Goal: Ask a question: Seek information or help from site administrators or community

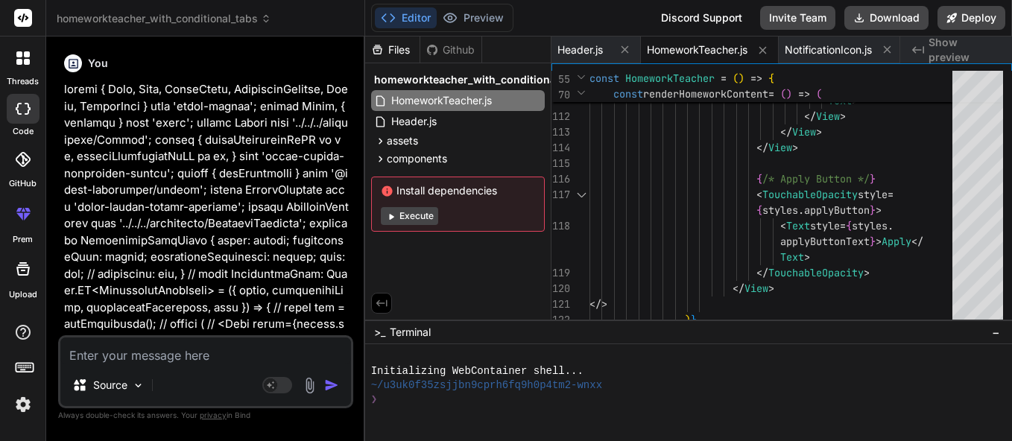
scroll to position [0, 89]
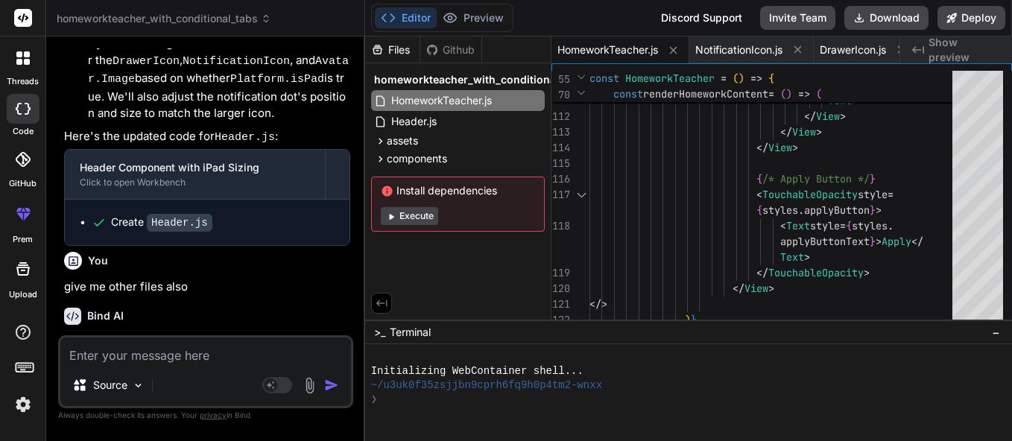
click at [22, 105] on icon at bounding box center [23, 109] width 15 height 12
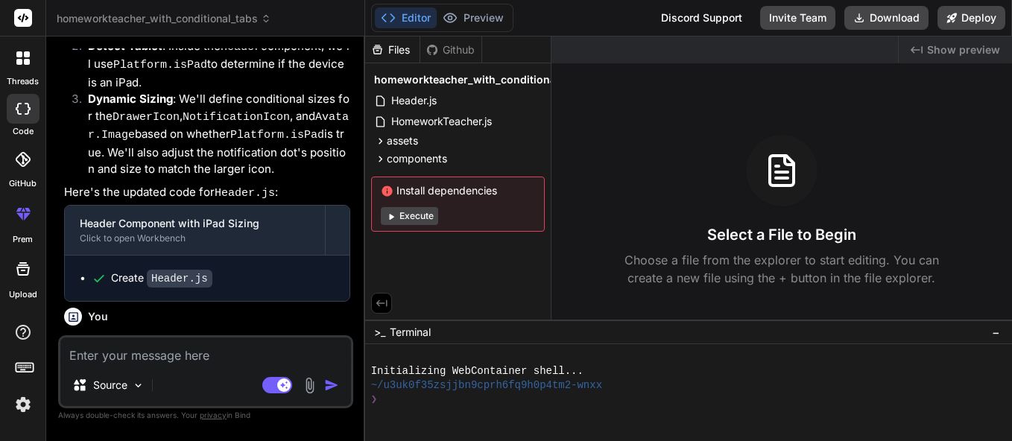
scroll to position [5827, 0]
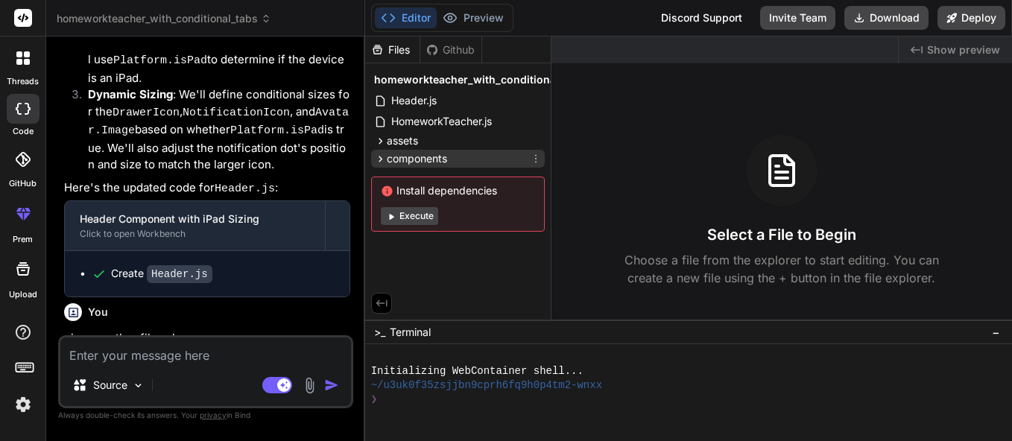
click at [416, 167] on div "components" at bounding box center [458, 159] width 174 height 18
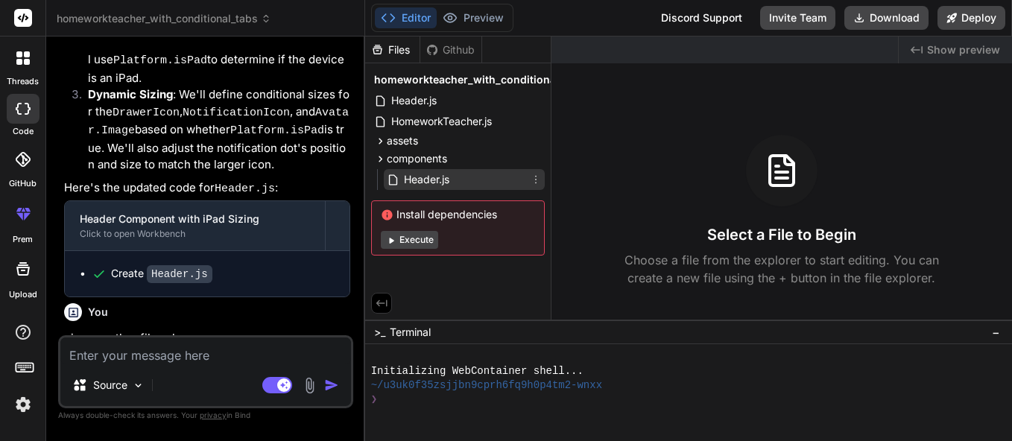
click at [422, 175] on span "Header.js" at bounding box center [426, 180] width 48 height 18
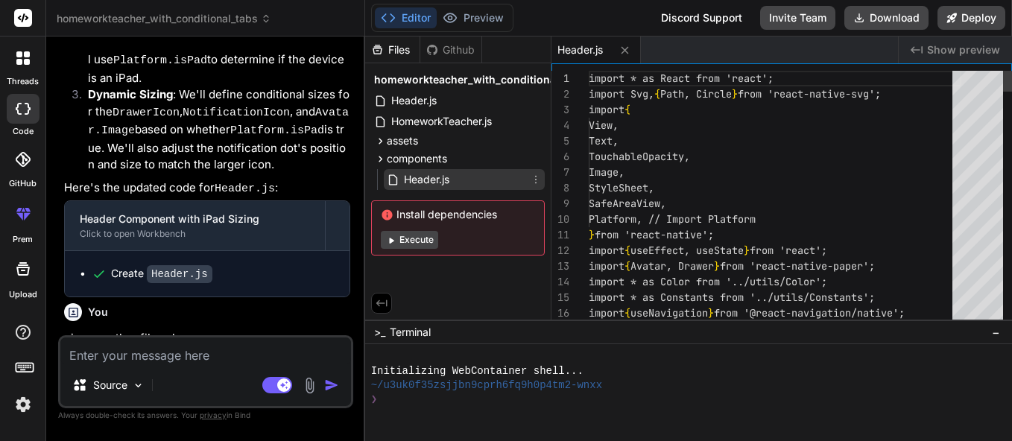
type textarea "x"
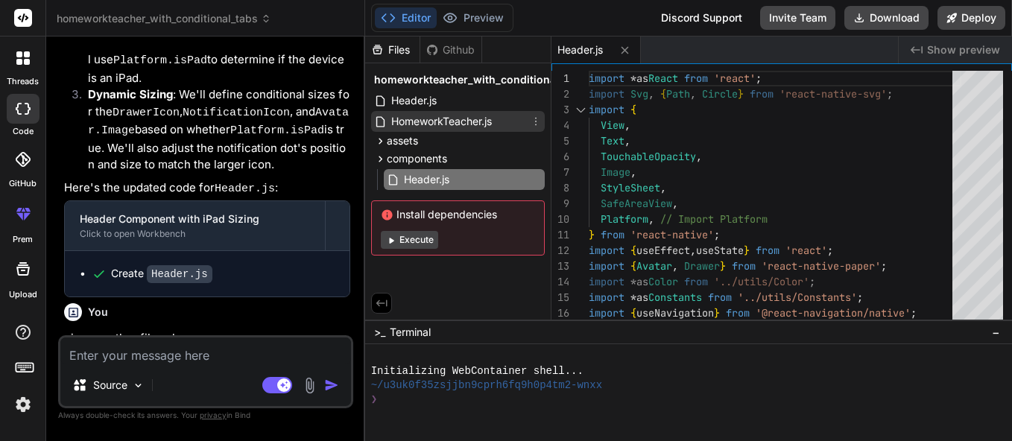
click at [422, 121] on span "HomeworkTeacher.js" at bounding box center [442, 122] width 104 height 18
type textarea "}, });"
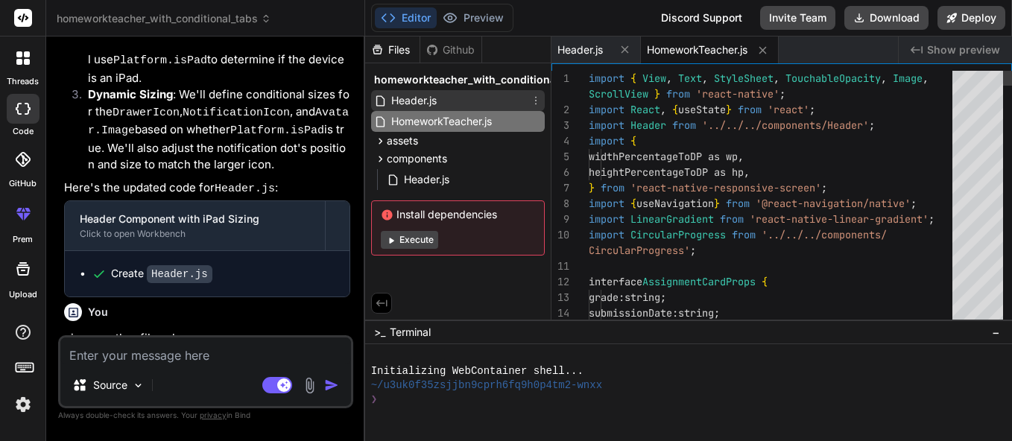
click at [422, 101] on span "Header.js" at bounding box center [414, 101] width 48 height 18
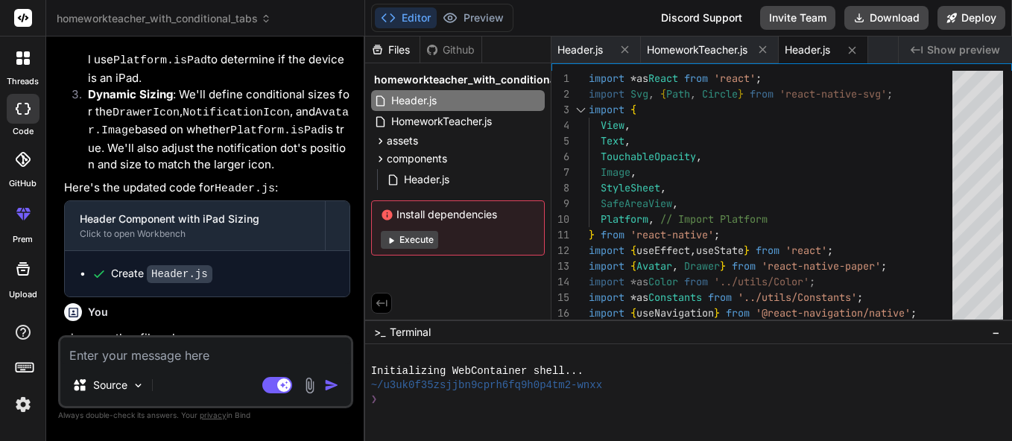
click at [31, 56] on div at bounding box center [22, 57] width 31 height 31
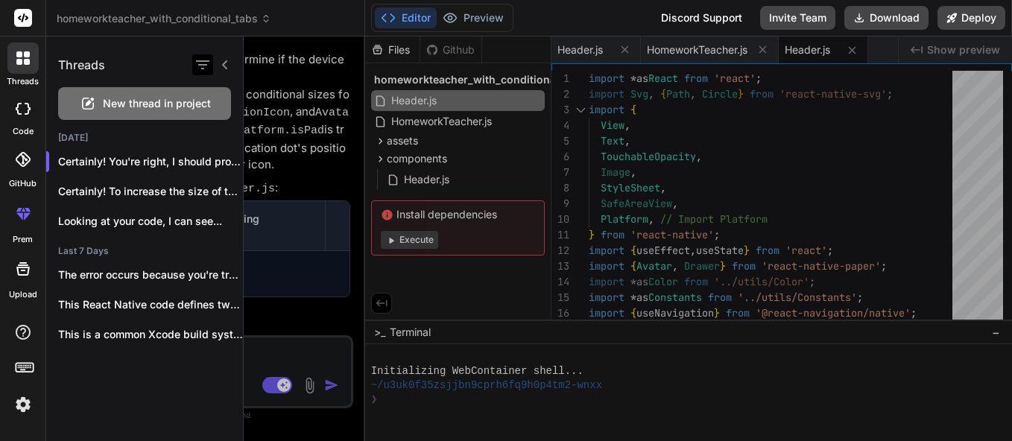
click at [206, 67] on icon "button" at bounding box center [203, 65] width 18 height 18
click at [215, 68] on div at bounding box center [211, 64] width 39 height 21
click at [225, 63] on icon at bounding box center [224, 64] width 5 height 9
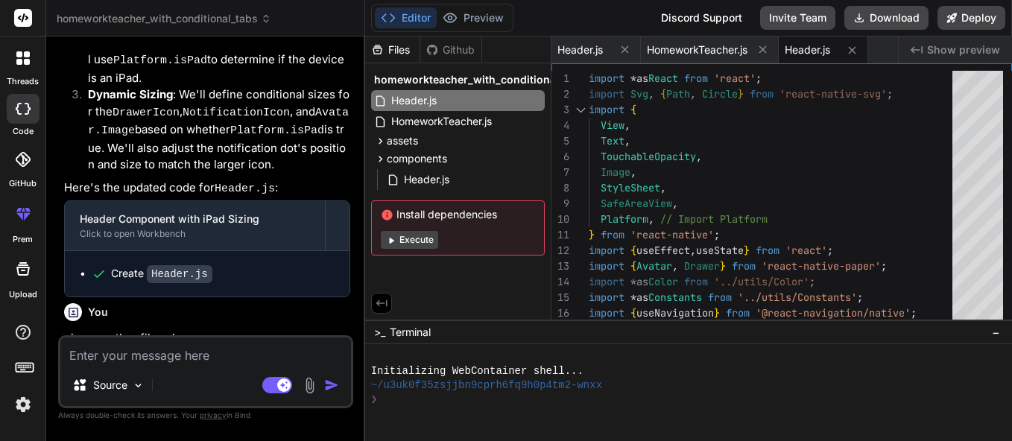
click at [28, 23] on rect at bounding box center [23, 18] width 18 height 18
click at [8, 10] on div at bounding box center [22, 18] width 45 height 37
click at [20, 52] on icon at bounding box center [19, 54] width 6 height 6
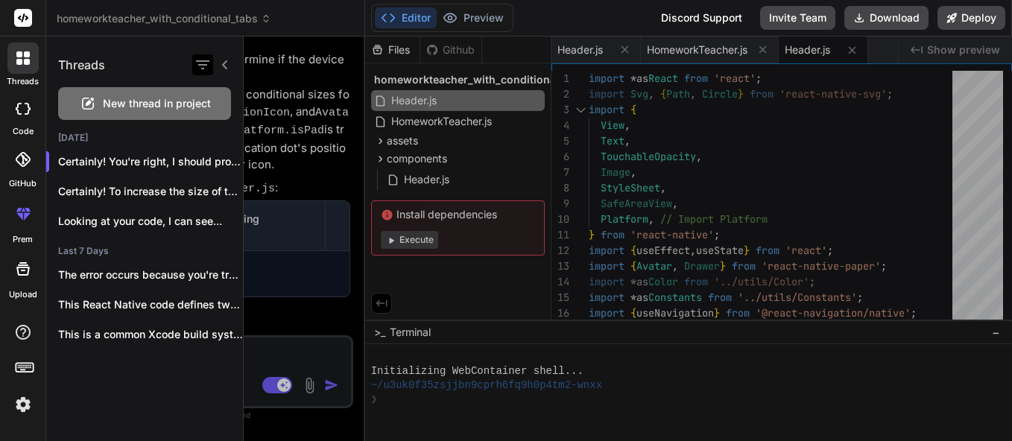
click at [195, 67] on icon "button" at bounding box center [203, 65] width 18 height 18
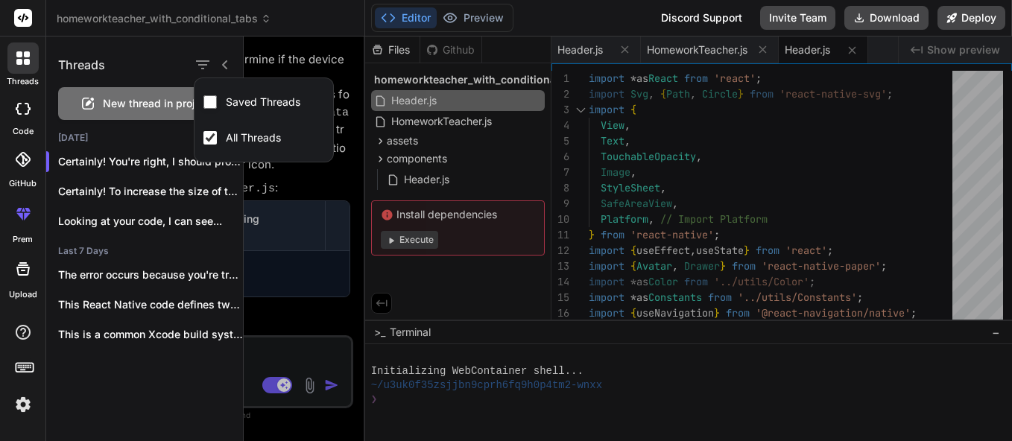
click at [23, 401] on img at bounding box center [22, 404] width 25 height 25
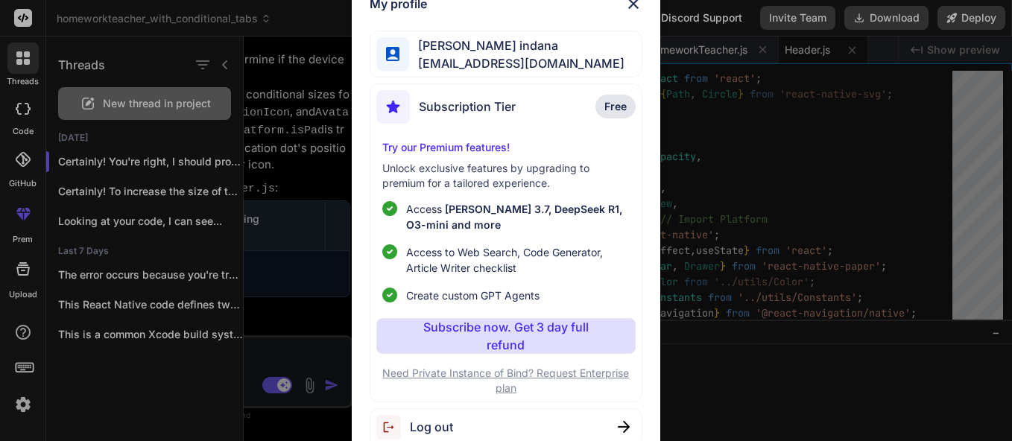
click at [128, 393] on div "My profile vyshnavi indana vyshnaviindana280@gmail.com Subscription Tier Free T…" at bounding box center [506, 220] width 1012 height 441
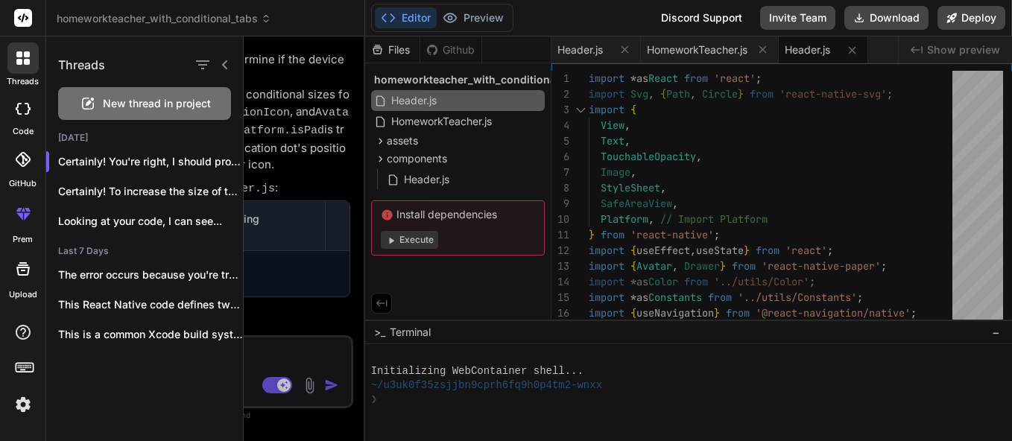
click at [24, 378] on div at bounding box center [22, 370] width 45 height 94
click at [27, 370] on icon at bounding box center [24, 366] width 21 height 21
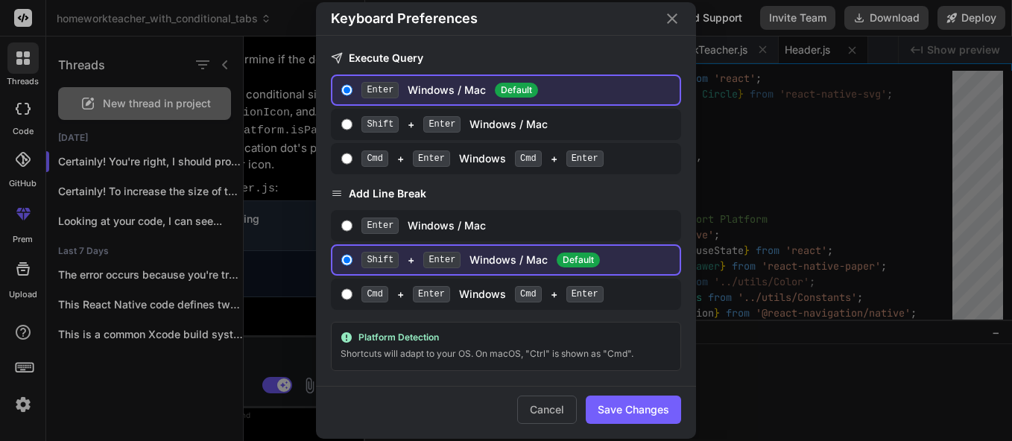
click at [130, 370] on div "Keyboard Preferences Execute Query Enter Windows / Mac Default Shift + Enter Wi…" at bounding box center [506, 220] width 1012 height 441
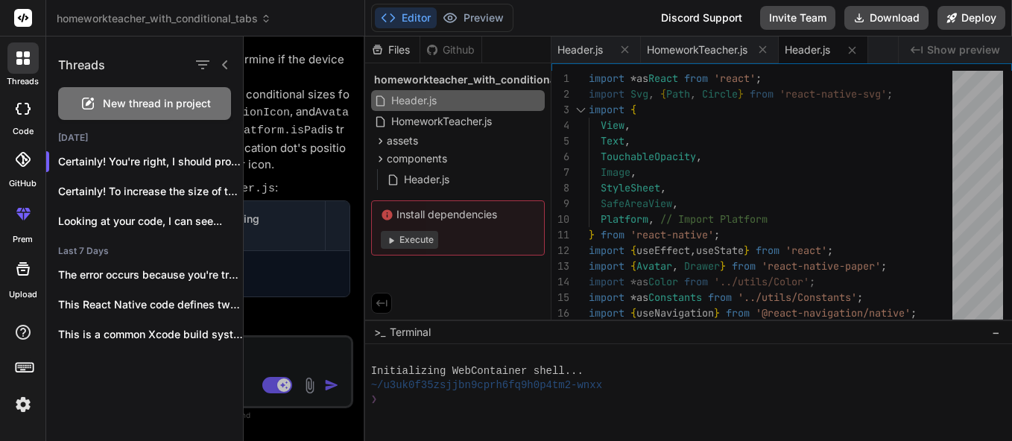
click at [27, 110] on icon at bounding box center [23, 109] width 15 height 12
type textarea "x"
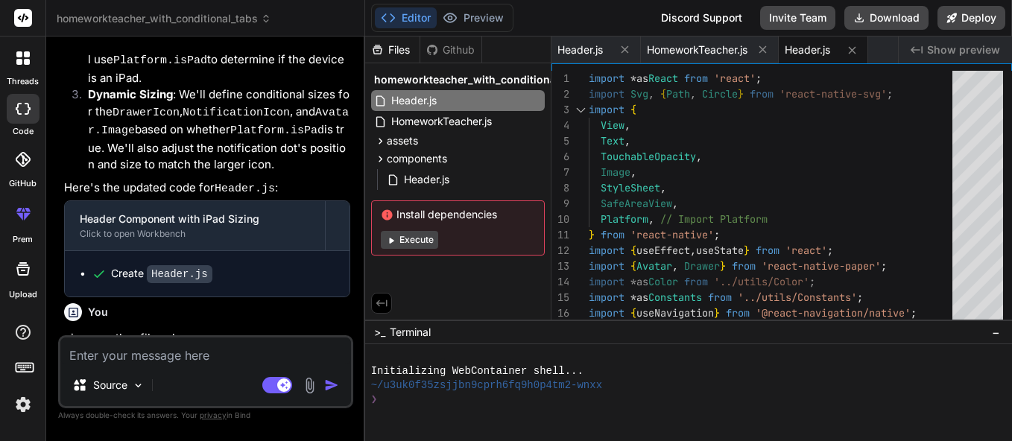
click at [203, 365] on div "Source Agent Mode. When this toggle is activated, AI automatically makes decisi…" at bounding box center [205, 371] width 295 height 73
click at [7, 51] on div "threads" at bounding box center [22, 62] width 45 height 51
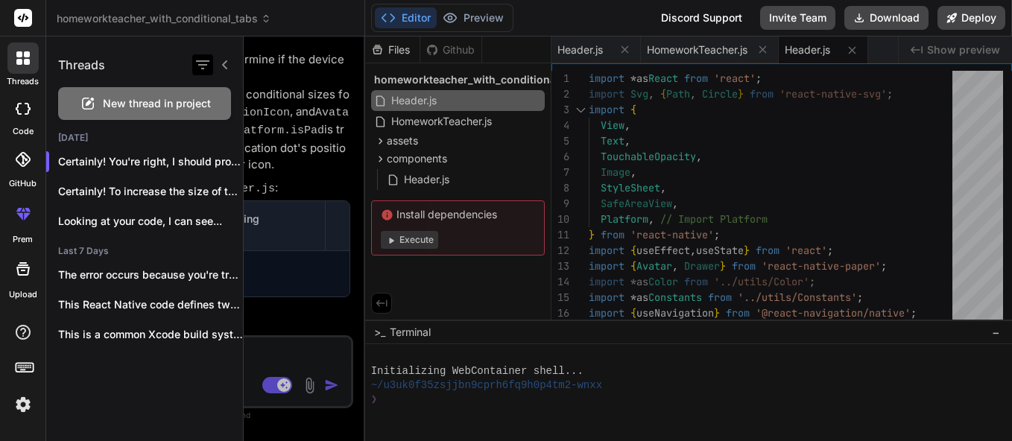
click at [208, 64] on icon "button" at bounding box center [203, 65] width 18 height 18
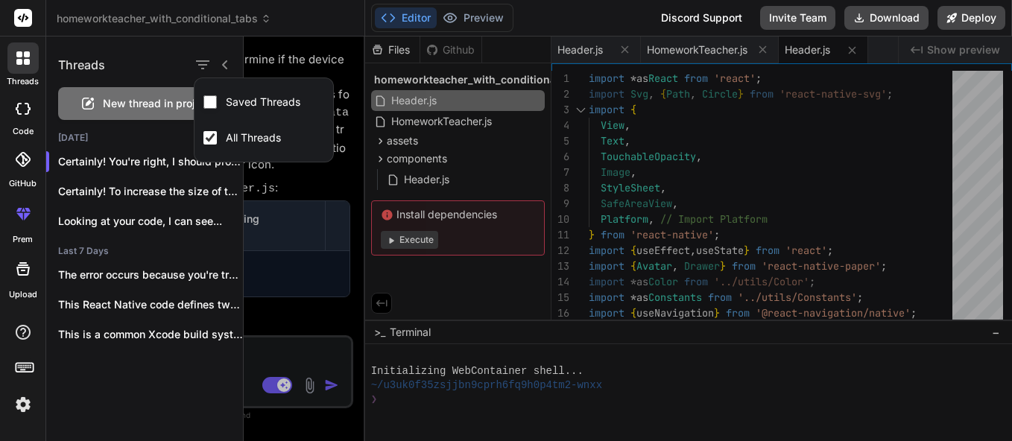
click at [159, 352] on div "Yesterday Certainly! You're right, I should provide all... Certainly! To increa…" at bounding box center [144, 245] width 197 height 226
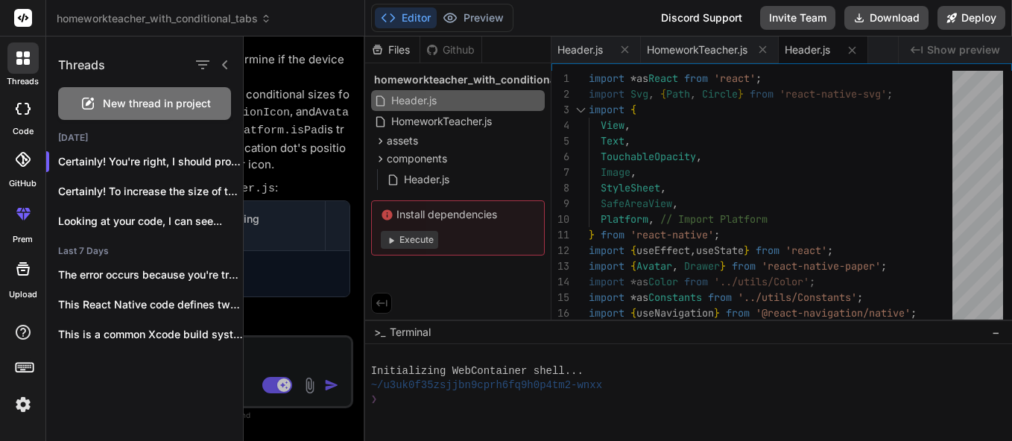
click at [219, 65] on icon at bounding box center [225, 65] width 12 height 12
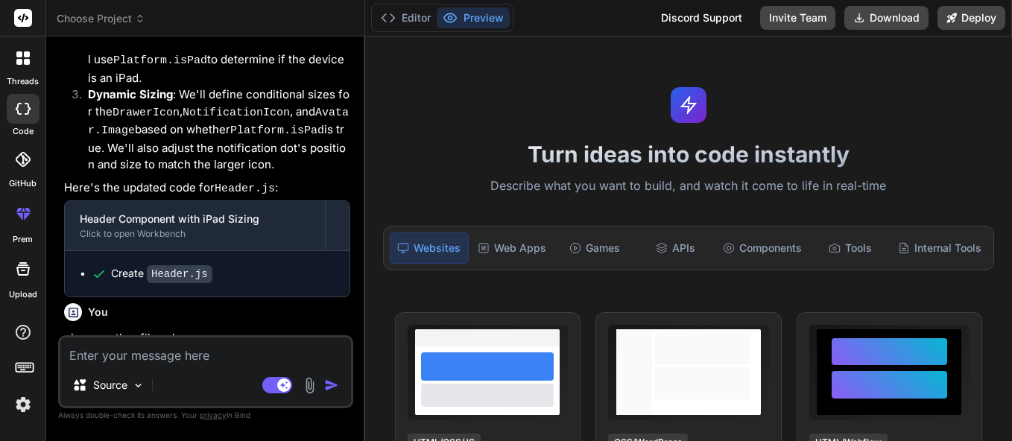
scroll to position [6091, 0]
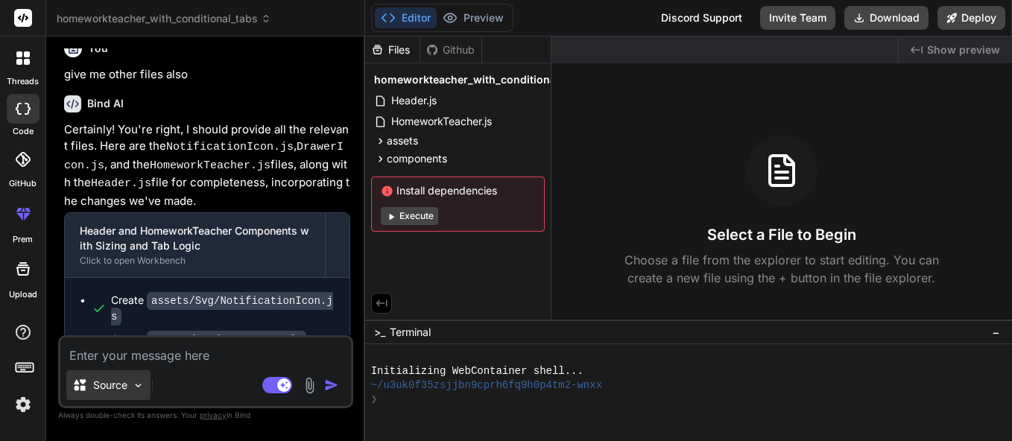
click at [142, 385] on img at bounding box center [138, 385] width 13 height 13
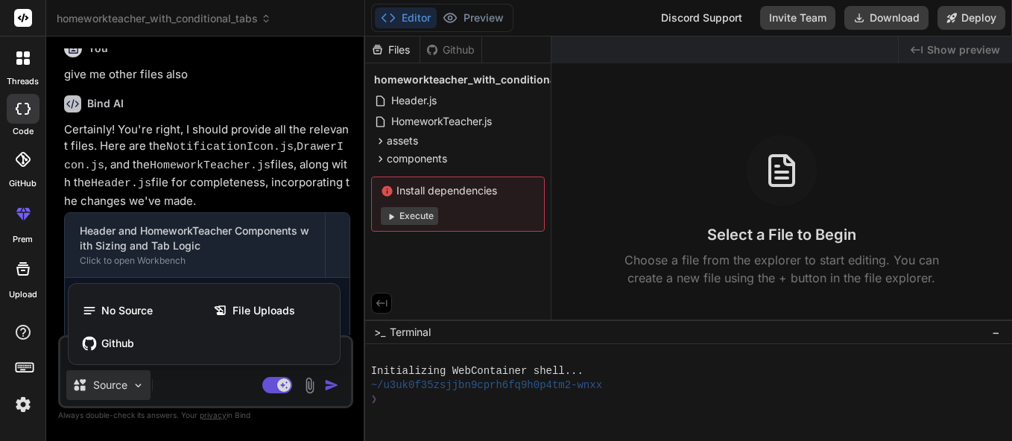
click at [696, 187] on div at bounding box center [506, 220] width 1012 height 441
type textarea "x"
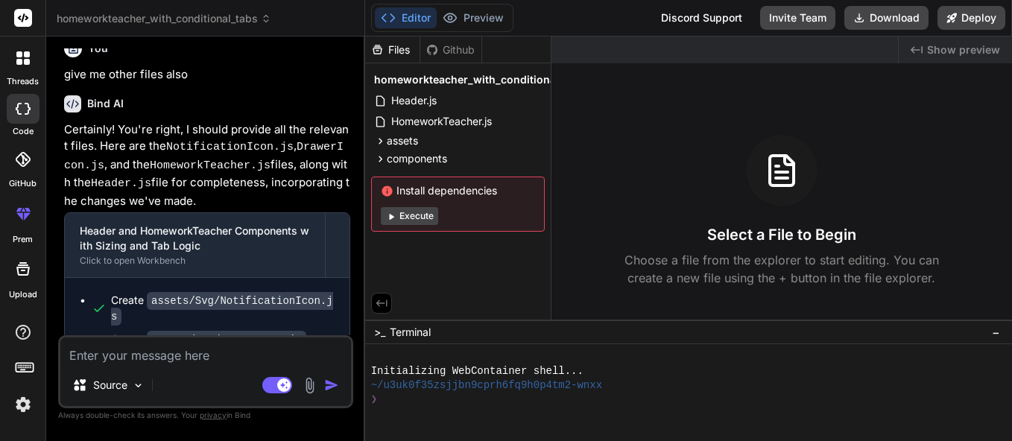
click at [144, 361] on textarea at bounding box center [205, 351] width 291 height 27
click at [612, 117] on div "Created with Pixso. Show preview Select a File to Begin Choose a file from the …" at bounding box center [781, 178] width 460 height 283
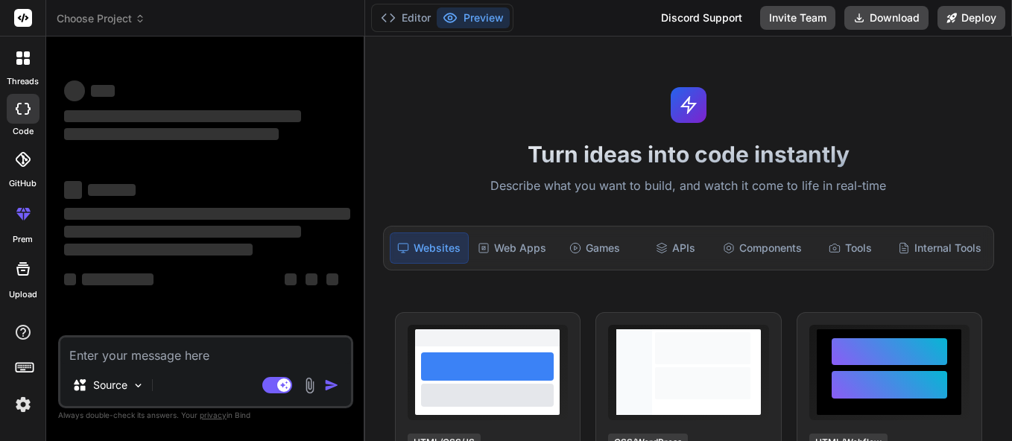
type textarea "x"
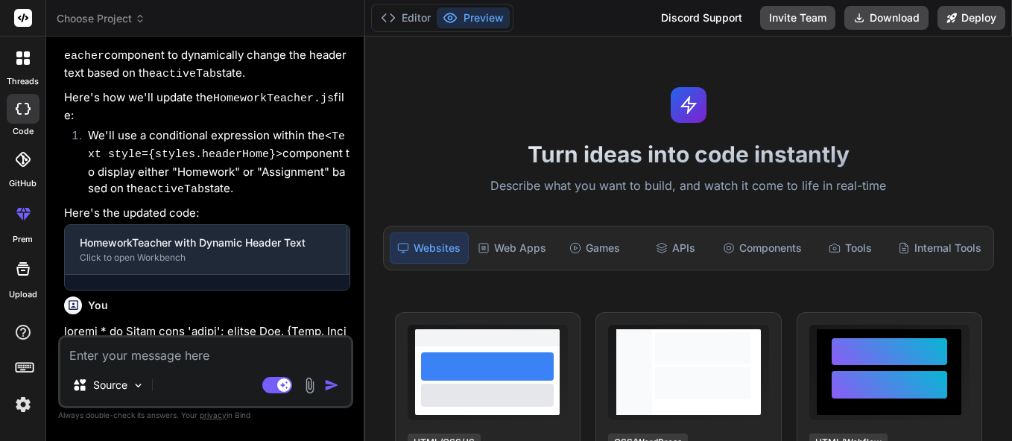
scroll to position [4130, 0]
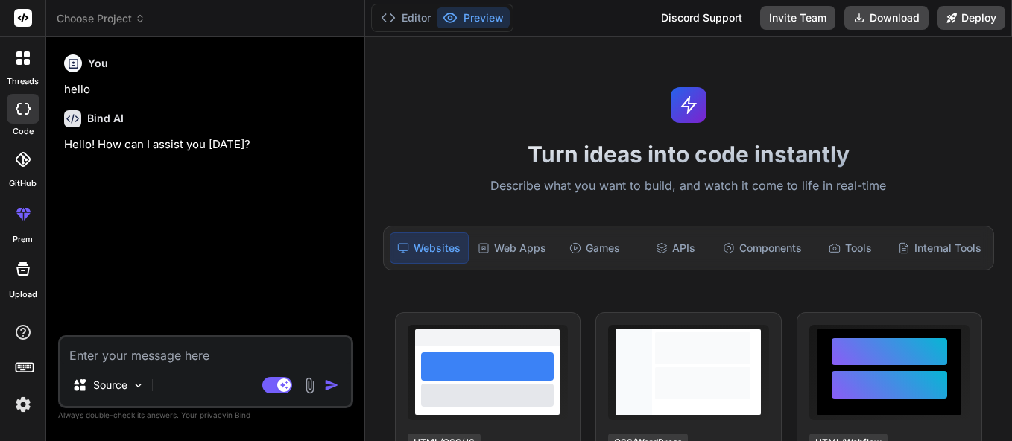
type textarea "x"
click at [255, 353] on textarea at bounding box center [205, 351] width 291 height 27
paste textarea "import * as React from "react" import Svg, { Path } from "react-native-svg" con…"
type textarea "import * as React from "react" import Svg, { Path } from "react-native-svg" con…"
type textarea "x"
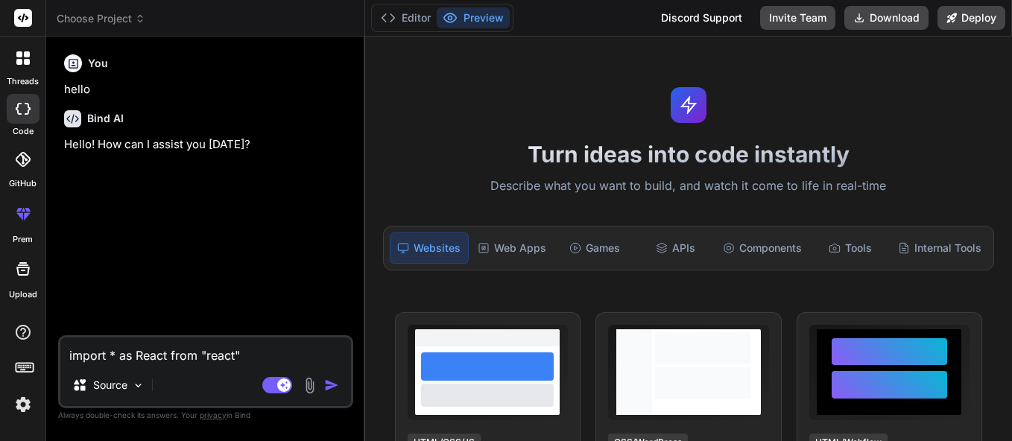
scroll to position [127, 0]
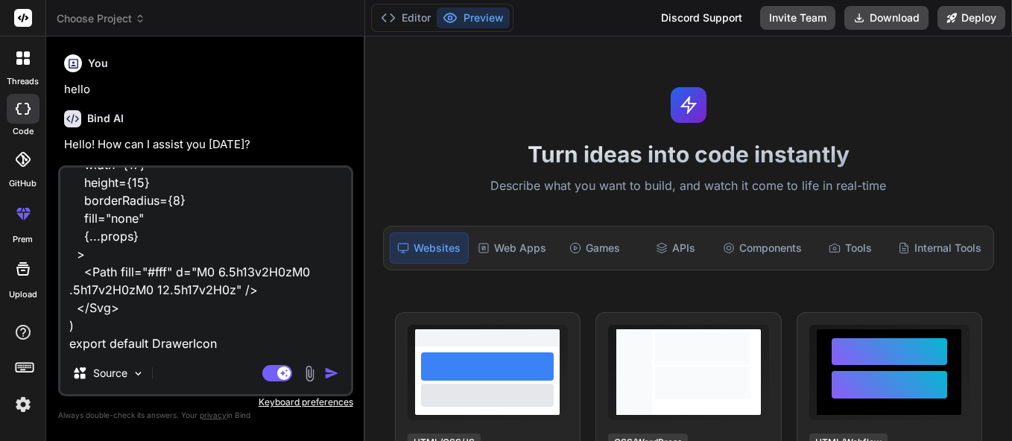
click at [167, 348] on textarea "import * as React from "react" import Svg, { Path } from "react-native-svg" con…" at bounding box center [205, 260] width 291 height 185
paste textarea "import { View, Text, TouchableOpacity, Image, StyleSheet, SafeAreaView, } from …"
type textarea "import * as React from "react" import Svg, { Path } from "react-native-svg" con…"
type textarea "x"
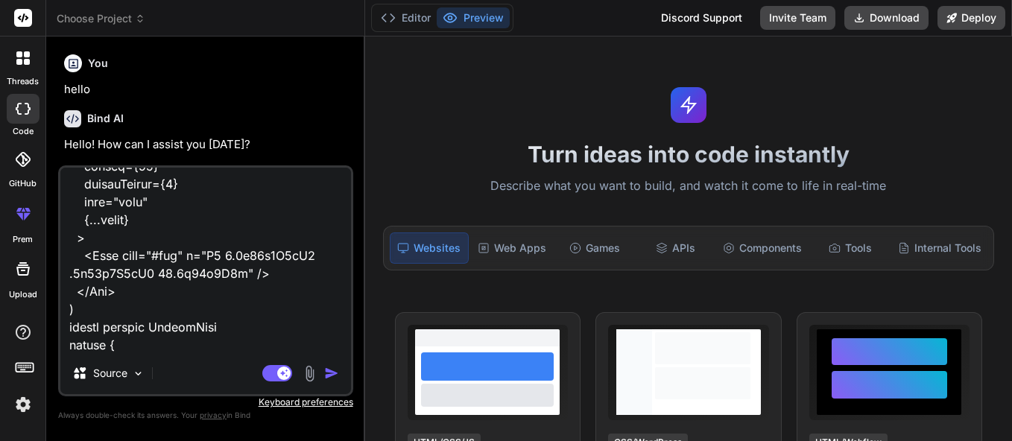
scroll to position [3703, 0]
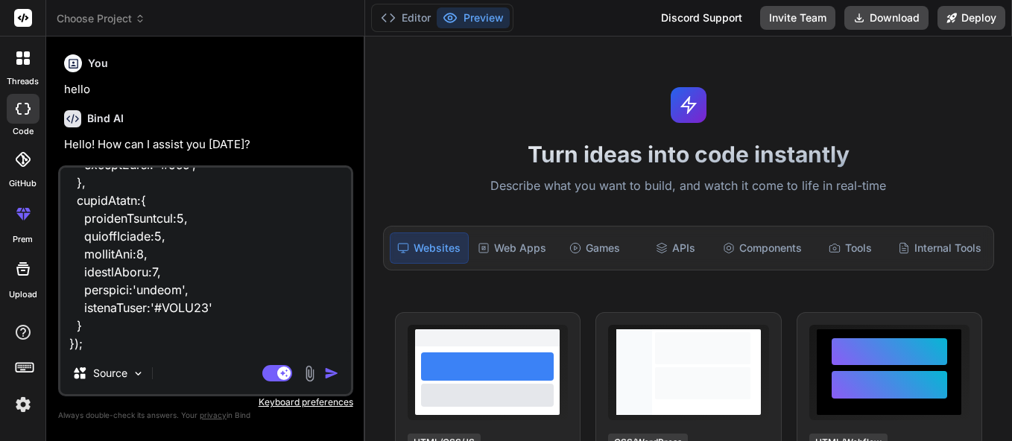
click at [138, 254] on textarea at bounding box center [205, 260] width 291 height 185
paste textarea "how to increase the size of the drawer svg icon and passed on component to the …"
type textarea "import * as React from "react" import Svg, { Path } from "react-native-svg" con…"
type textarea "x"
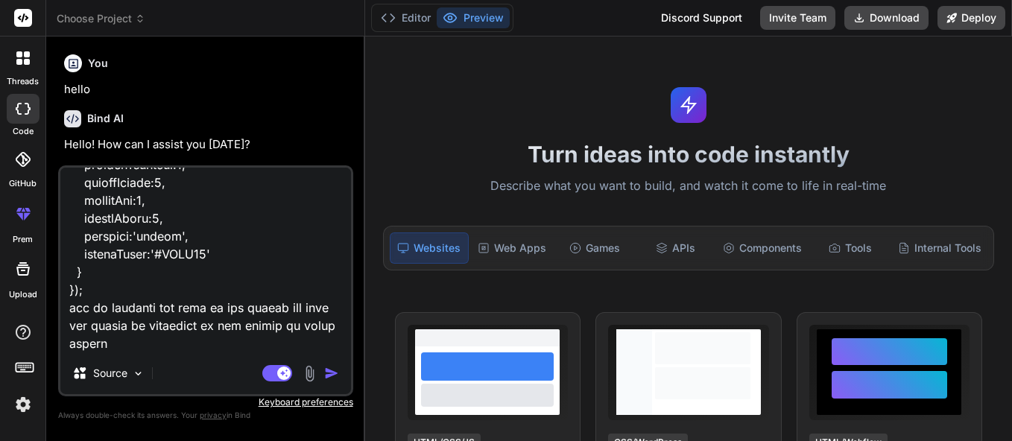
type textarea "import * as React from "react" import Svg, { Path } from "react-native-svg" con…"
click at [337, 374] on img "button" at bounding box center [331, 373] width 15 height 15
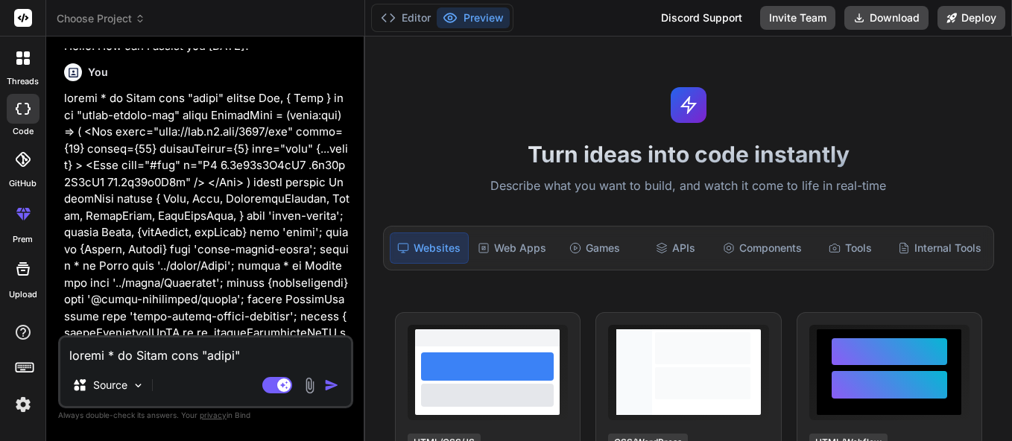
scroll to position [107, 0]
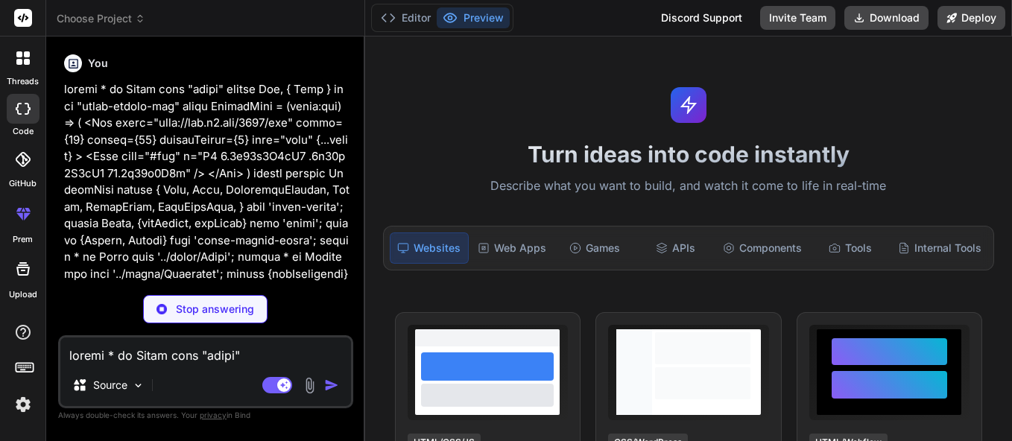
type textarea "x"
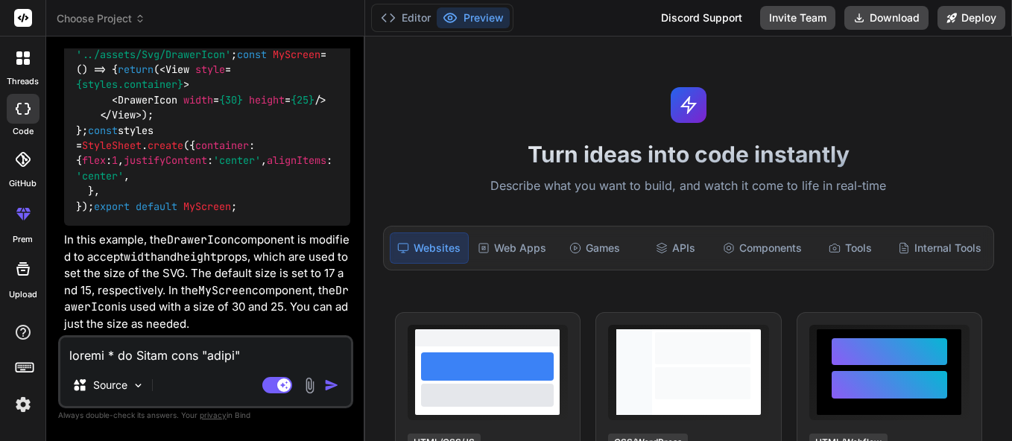
scroll to position [2102, 0]
drag, startPoint x: 320, startPoint y: 186, endPoint x: 187, endPoint y: 186, distance: 133.4
click at [187, 107] on span "< DrawerIcon width = {30} height = {25} />" at bounding box center [219, 99] width 215 height 13
copy span "width = {30} height = {25}"
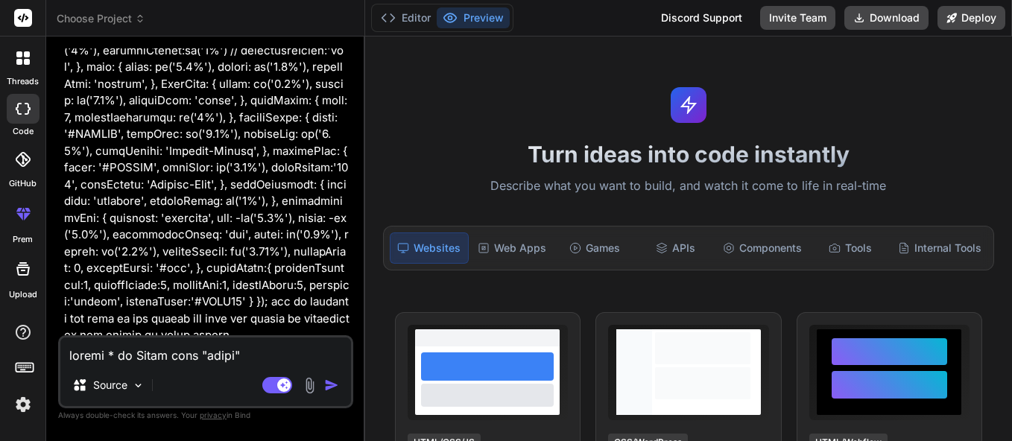
scroll to position [1493, 0]
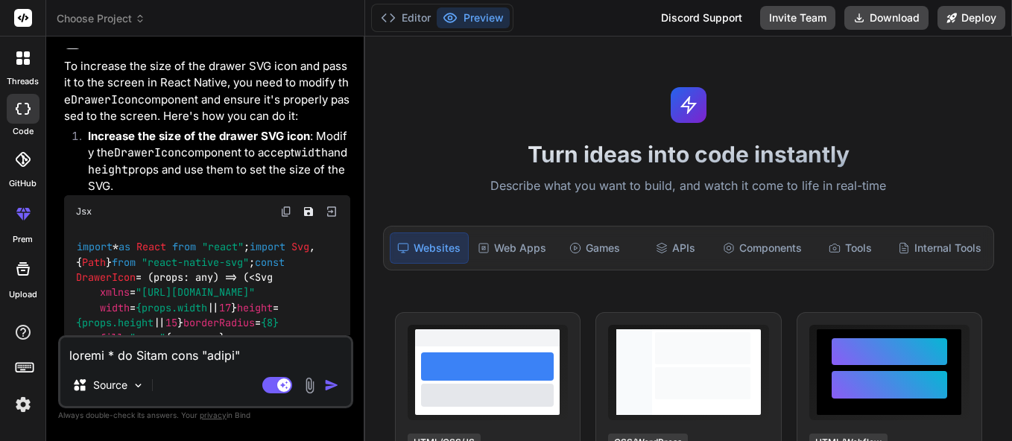
click at [269, 359] on textarea at bounding box center [205, 351] width 291 height 27
type textarea "s"
type textarea "x"
type textarea "se"
type textarea "x"
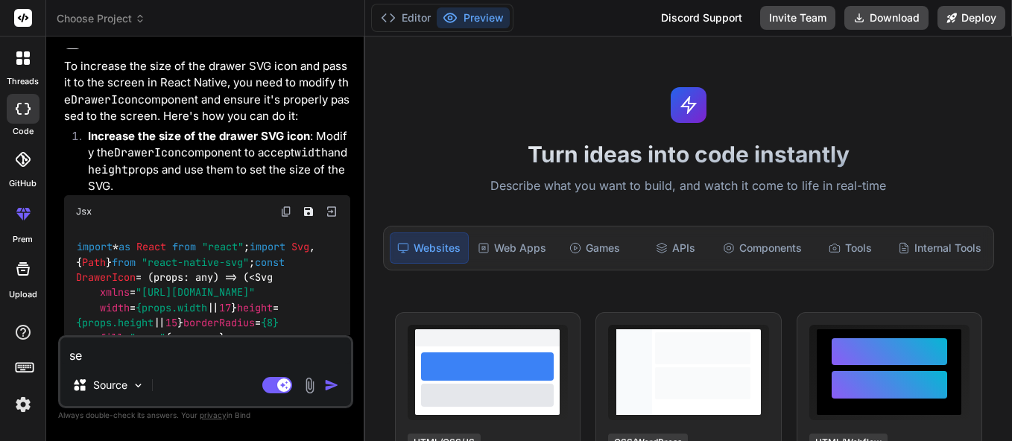
type textarea "see"
type textarea "x"
type textarea "see"
type textarea "x"
type textarea "see t"
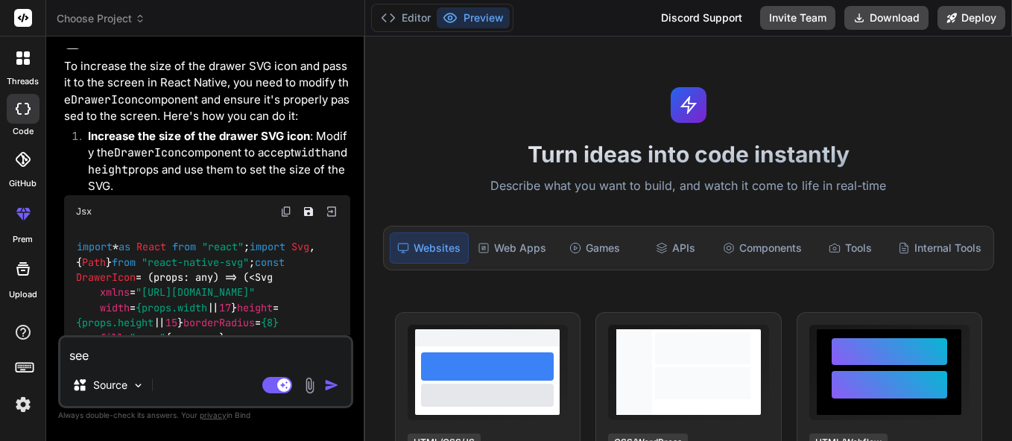
type textarea "x"
type textarea "see th"
type textarea "x"
type textarea "see the"
type textarea "x"
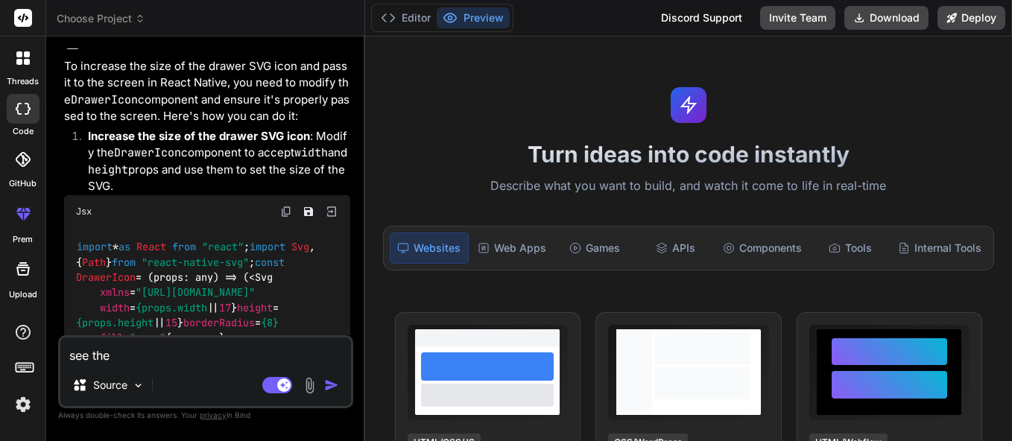
type textarea "see the"
type textarea "x"
type textarea "see the f"
type textarea "x"
type textarea "see the fu"
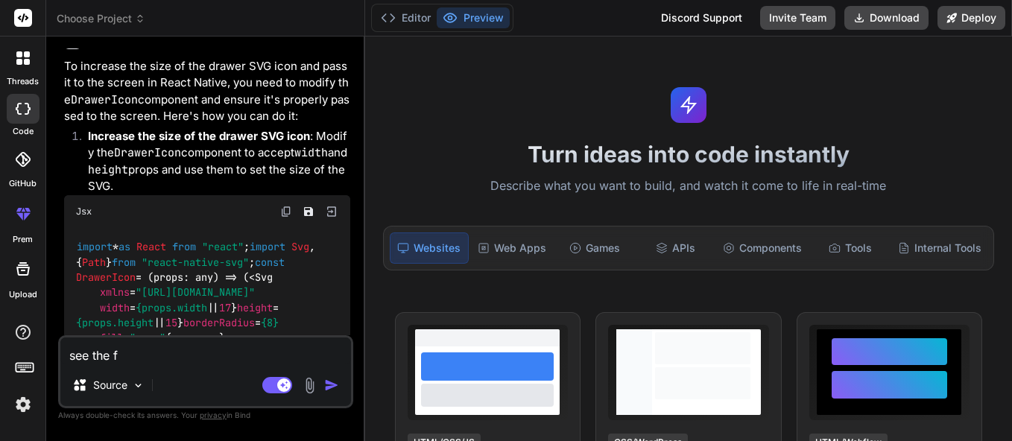
type textarea "x"
type textarea "see the ful"
type textarea "x"
type textarea "see the full"
type textarea "x"
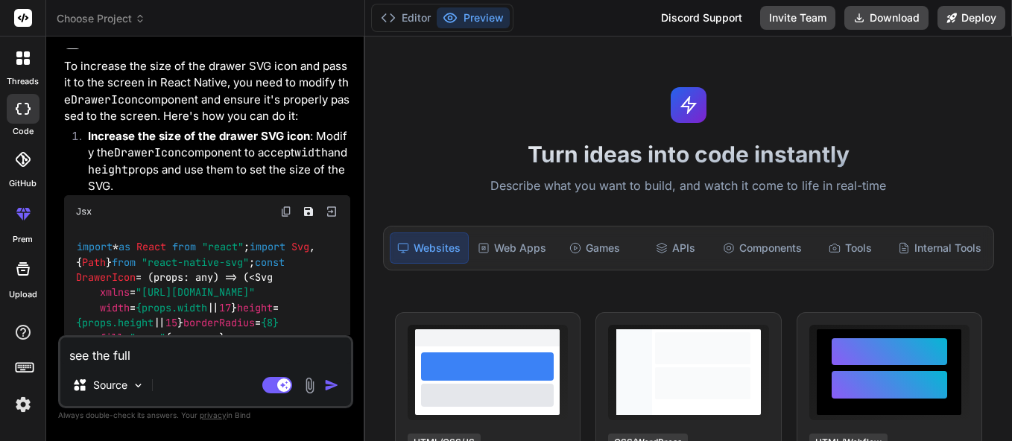
type textarea "see the full"
type textarea "x"
type textarea "see the full c"
type textarea "x"
type textarea "see the full co"
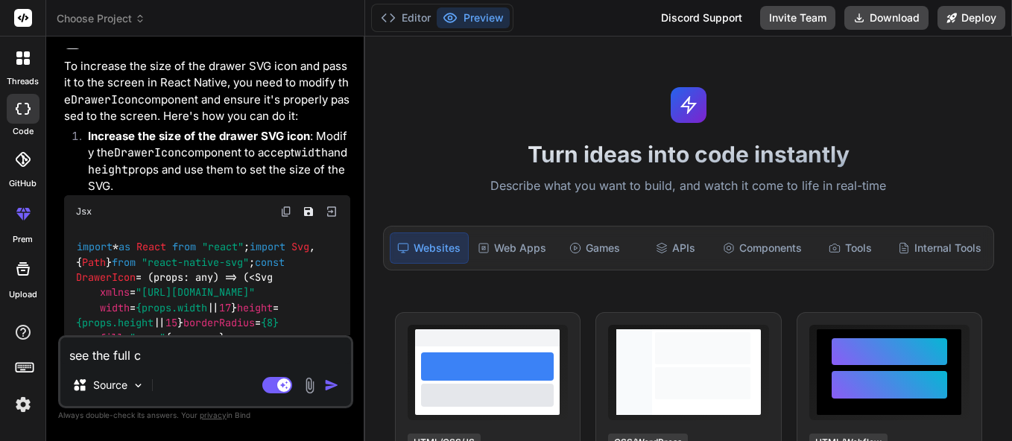
type textarea "x"
type textarea "see the full cod"
type textarea "x"
type textarea "see the full code"
type textarea "x"
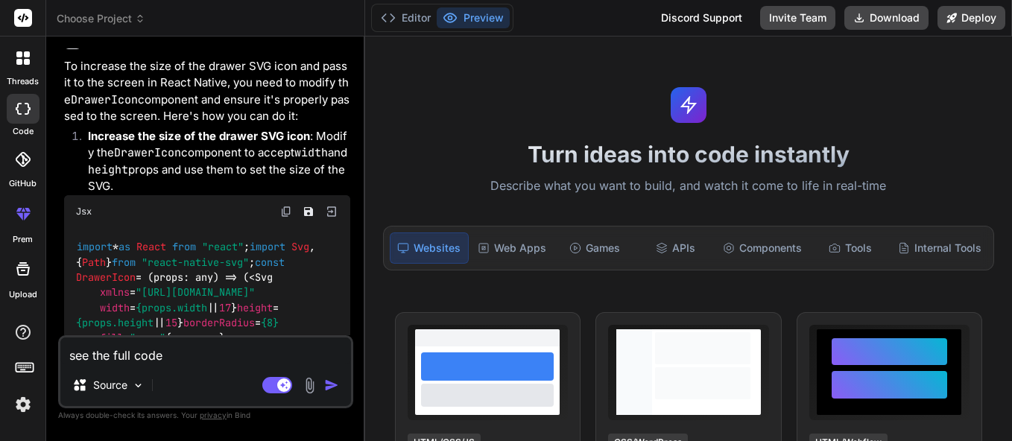
type textarea "see the full code"
type textarea "x"
type textarea "see the full code a"
type textarea "x"
type textarea "see the full code an"
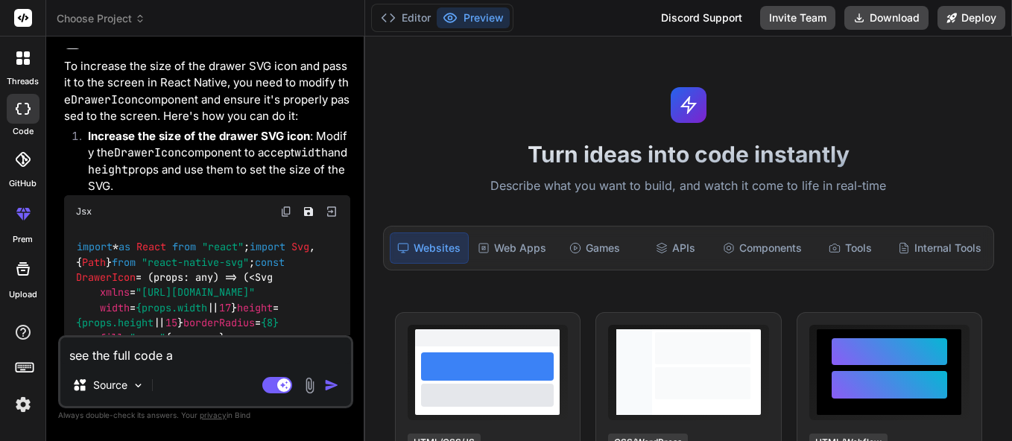
type textarea "x"
type textarea "see the full code and"
type textarea "x"
type textarea "see the full code and"
type textarea "x"
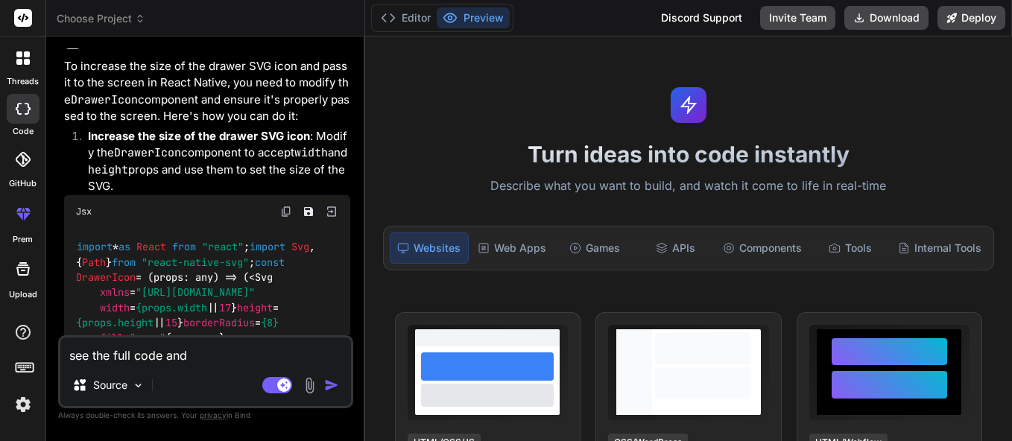
type textarea "see the full code and h"
type textarea "x"
type textarea "see the full code and"
type textarea "x"
type textarea "see the full code and"
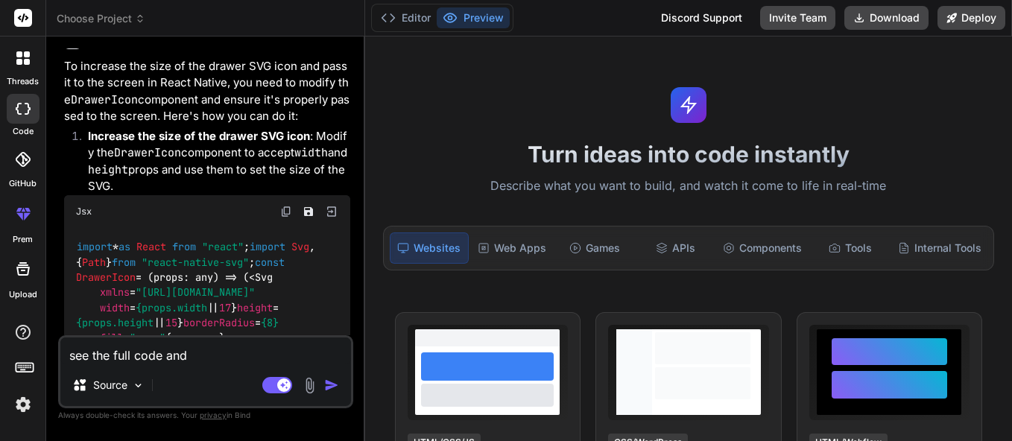
type textarea "x"
type textarea "see the full code and"
type textarea "x"
type textarea "see the full code and g"
type textarea "x"
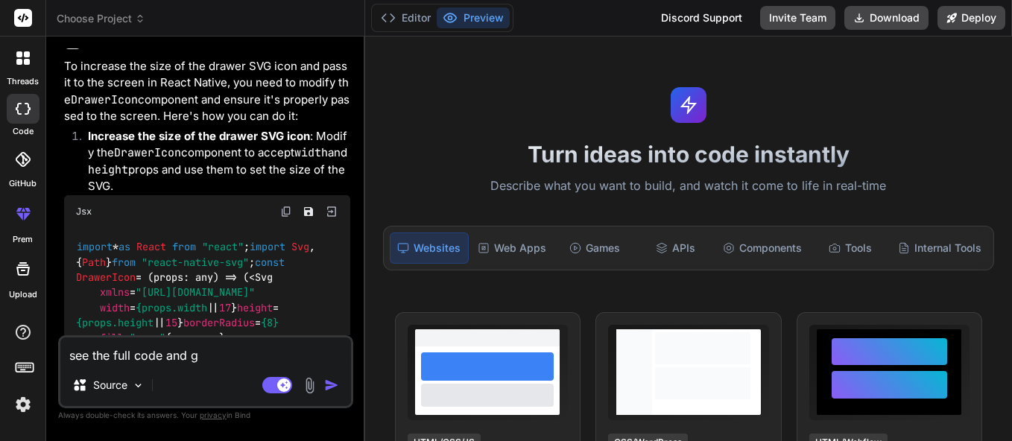
type textarea "see the full code and gi"
type textarea "x"
type textarea "see the full code and giv"
type textarea "x"
type textarea "see the full code and give"
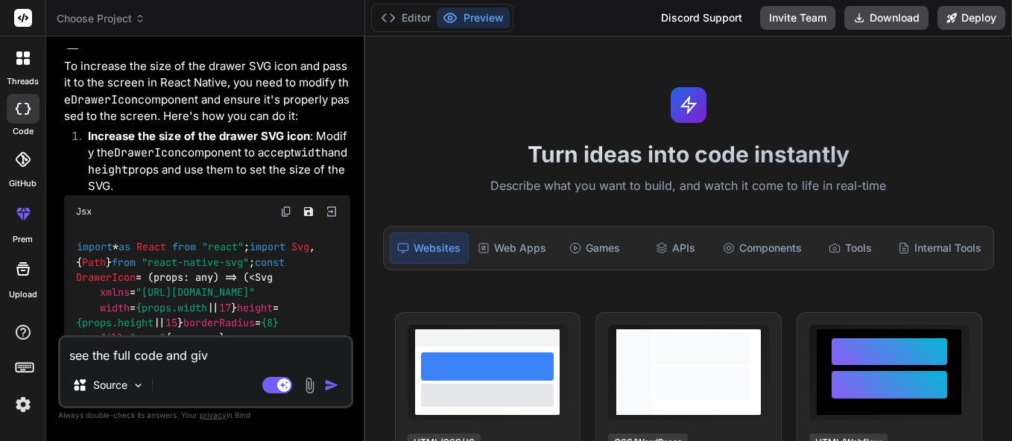
type textarea "x"
type textarea "see the full code and give"
type textarea "x"
type textarea "see the full code and give m"
type textarea "x"
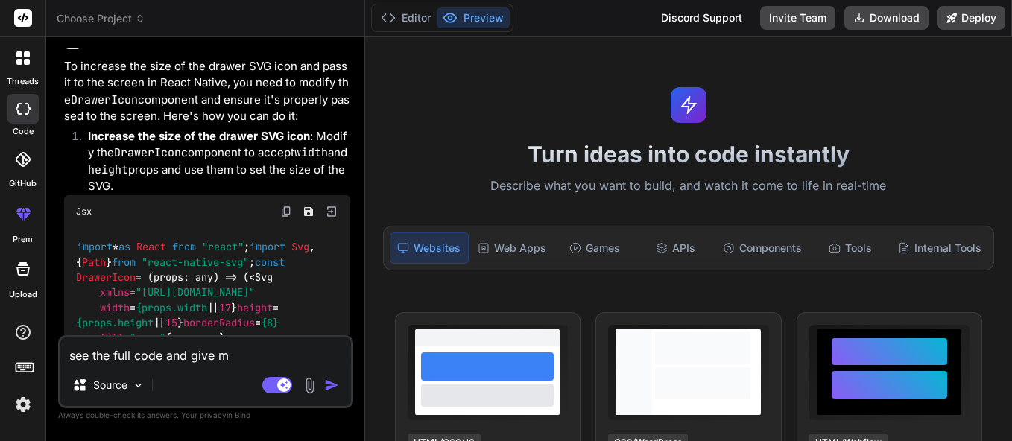
type textarea "see the full code and give me"
type textarea "x"
type textarea "see the full code and give me"
type textarea "x"
type textarea "see the full code and give me s"
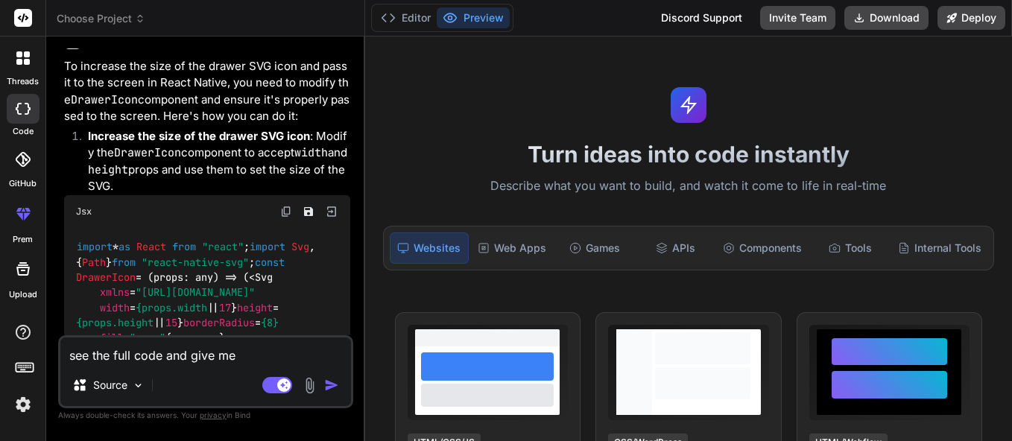
type textarea "x"
type textarea "see the full code and give me so"
type textarea "x"
type textarea "see the full code and give me sol"
type textarea "x"
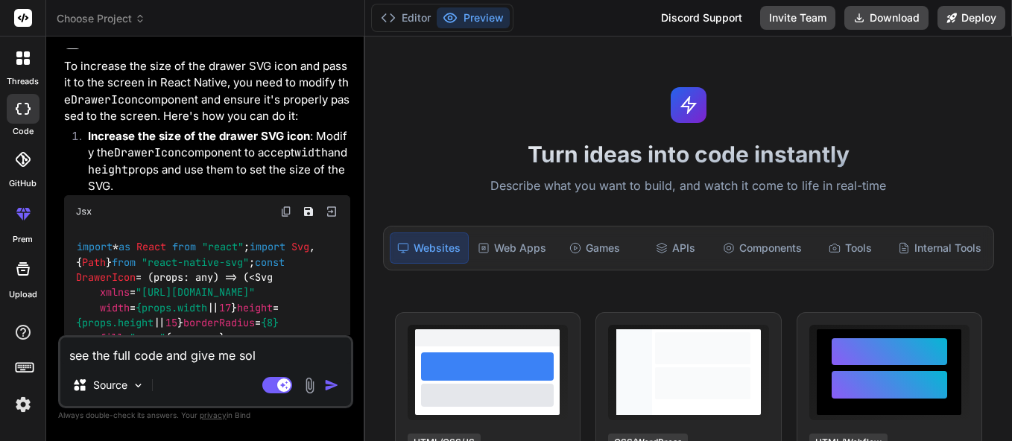
type textarea "see the full code and give me solu"
type textarea "x"
type textarea "see the full code and give me solut"
type textarea "x"
type textarea "see the full code and give me soluti"
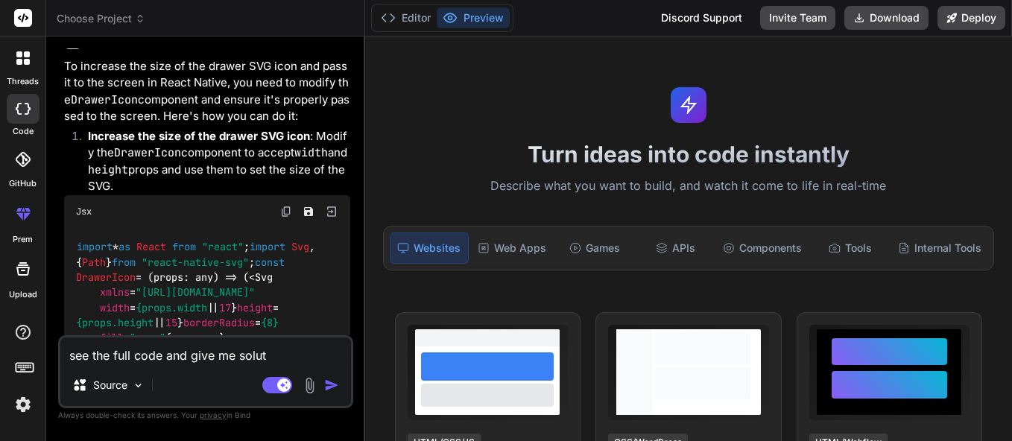
type textarea "x"
type textarea "see the full code and give me solutio"
type textarea "x"
type textarea "see the full code and give me solution"
type textarea "x"
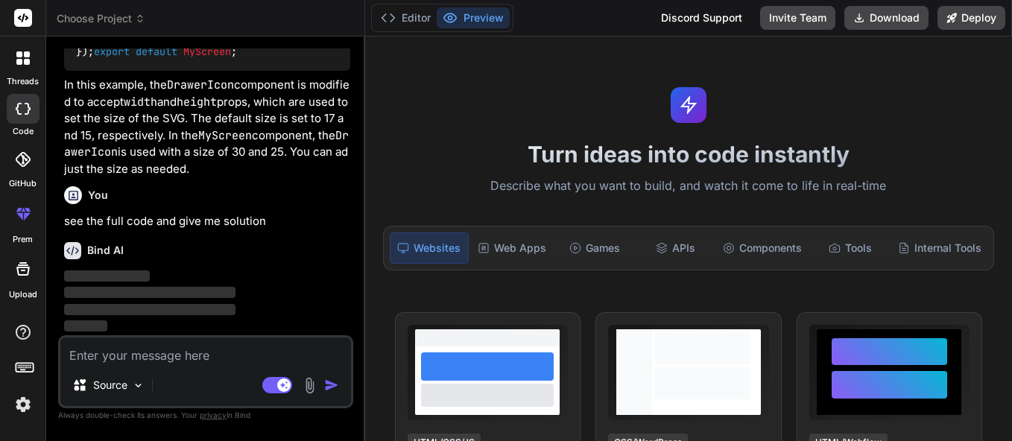
scroll to position [2435, 0]
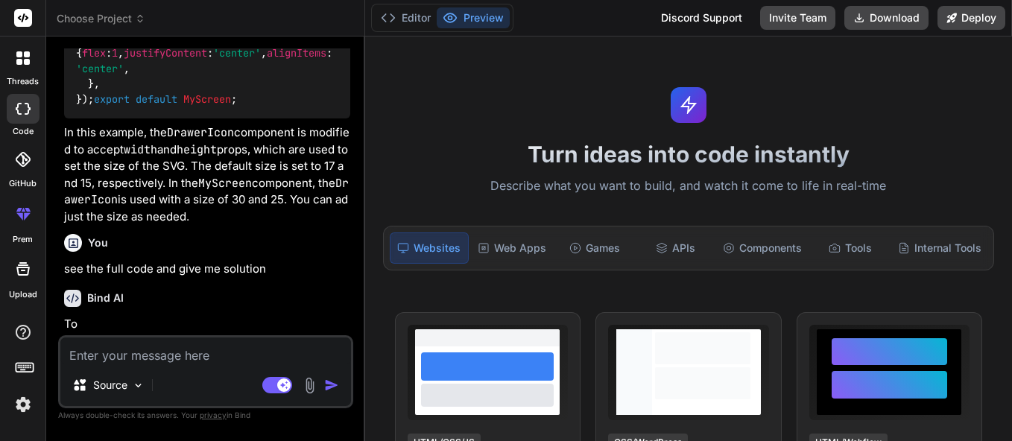
type textarea "x"
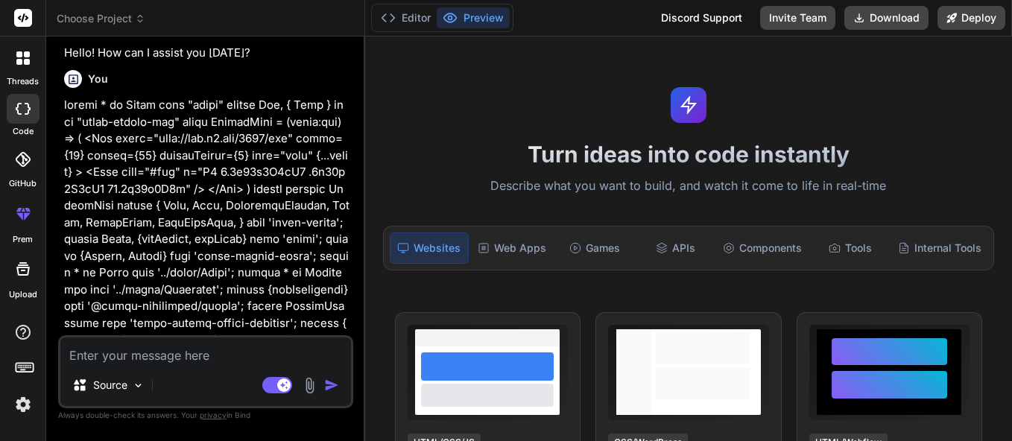
scroll to position [0, 0]
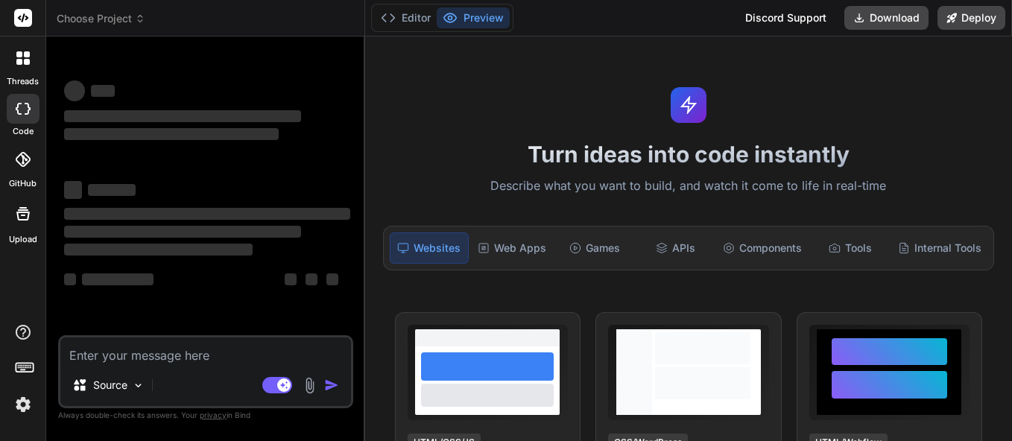
click at [210, 367] on div "Source Agent Mode. When this toggle is activated, AI automatically makes decisi…" at bounding box center [205, 371] width 295 height 73
type textarea "x"
click at [291, 363] on textarea at bounding box center [205, 351] width 291 height 27
paste textarea "import { View, Text, TouchableOpacity, Image, StyleSheet, SafeAreaView, } from …"
type textarea "import { View, Text, TouchableOpacity, Image, StyleSheet, SafeAreaView, } from …"
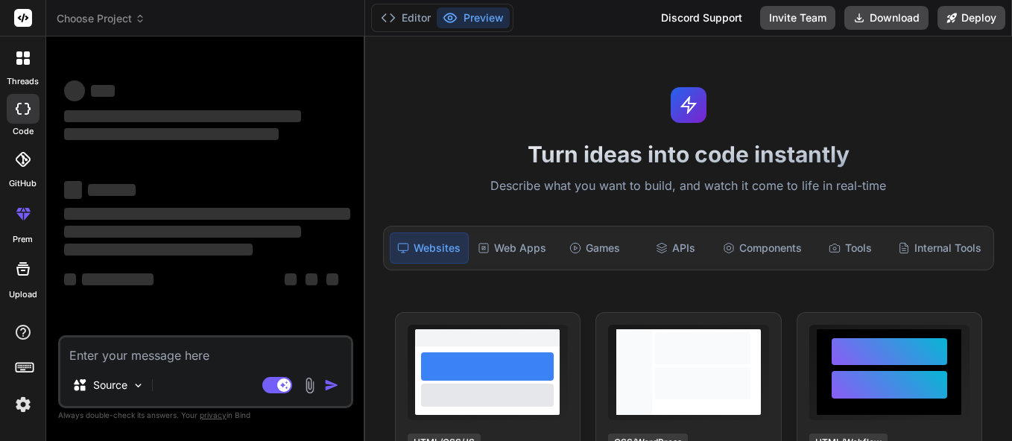
type textarea "x"
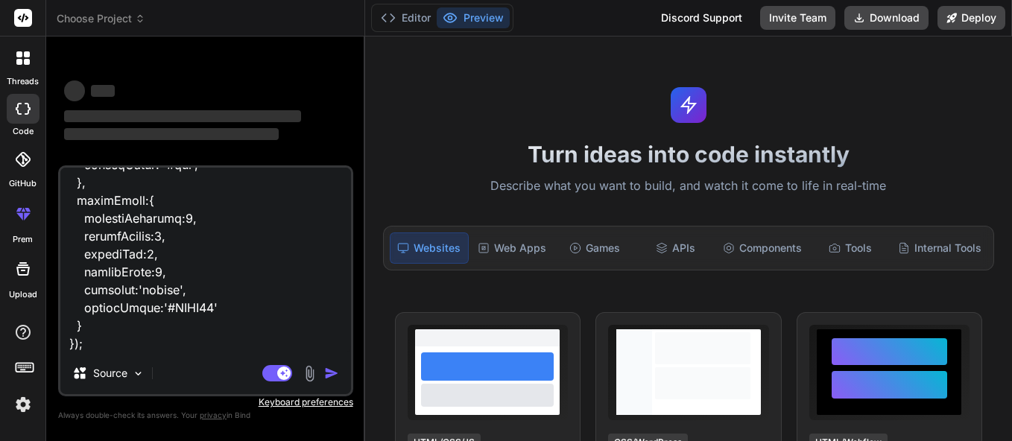
click at [81, 244] on textarea at bounding box center [205, 260] width 291 height 185
click at [81, 254] on textarea at bounding box center [205, 260] width 291 height 185
paste textarea "import * as React from "react" import Svg, { Path } from "react-native-svg" con…"
type textarea "import { View, Text, TouchableOpacity, Image, StyleSheet, SafeAreaView, } from …"
type textarea "x"
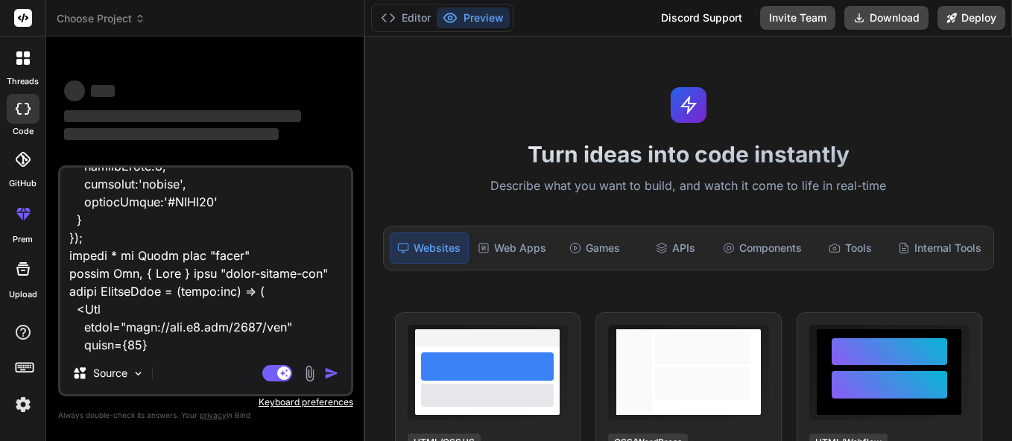
scroll to position [3613, 0]
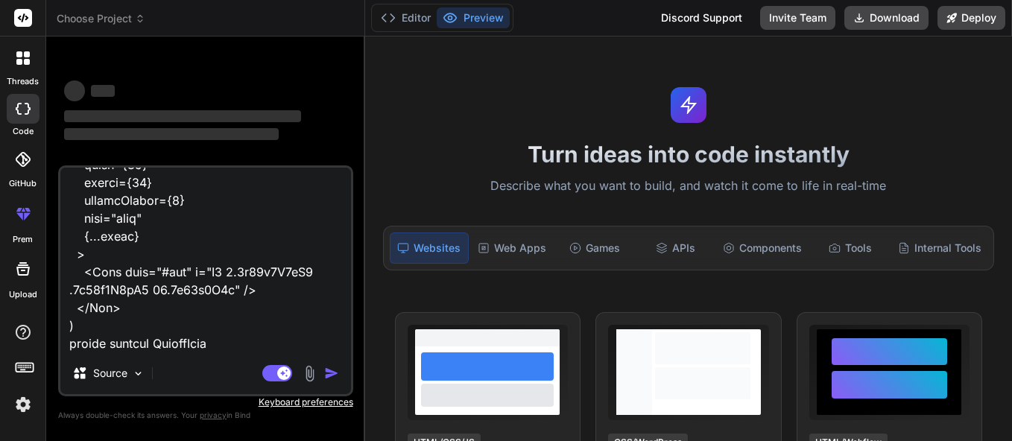
type textarea "import { View, Text, TouchableOpacity, Image, StyleSheet, SafeAreaView, } from …"
type textarea "x"
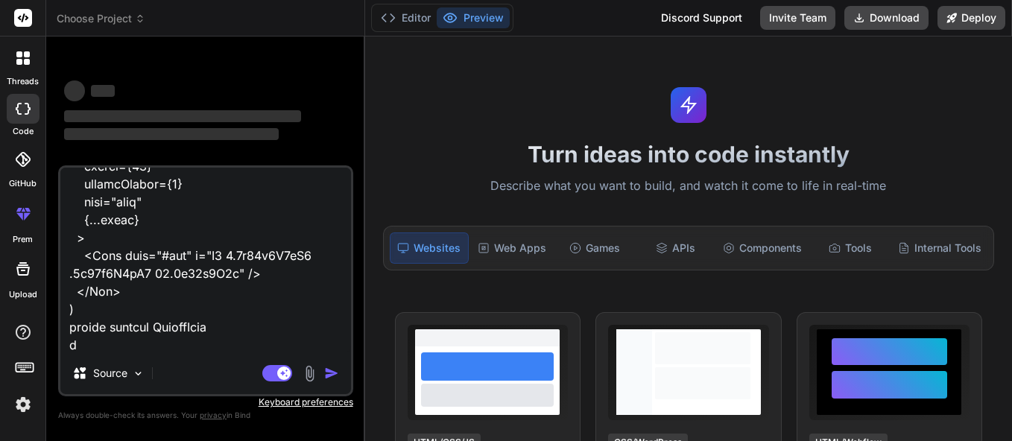
type textarea "import { View, Text, TouchableOpacity, Image, StyleSheet, SafeAreaView, } from …"
type textarea "x"
type textarea "import { View, Text, TouchableOpacity, Image, StyleSheet, SafeAreaView, } from …"
type textarea "x"
type textarea "import { View, Text, TouchableOpacity, Image, StyleSheet, SafeAreaView, } from …"
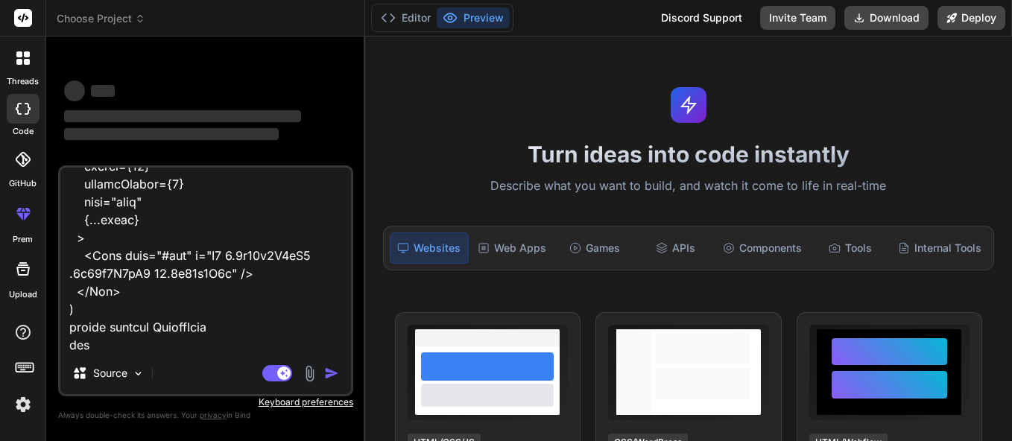
type textarea "x"
type textarea "import { View, Text, TouchableOpacity, Image, StyleSheet, SafeAreaView, } from …"
type textarea "x"
type textarea "import { View, Text, TouchableOpacity, Image, StyleSheet, SafeAreaView, } from …"
type textarea "x"
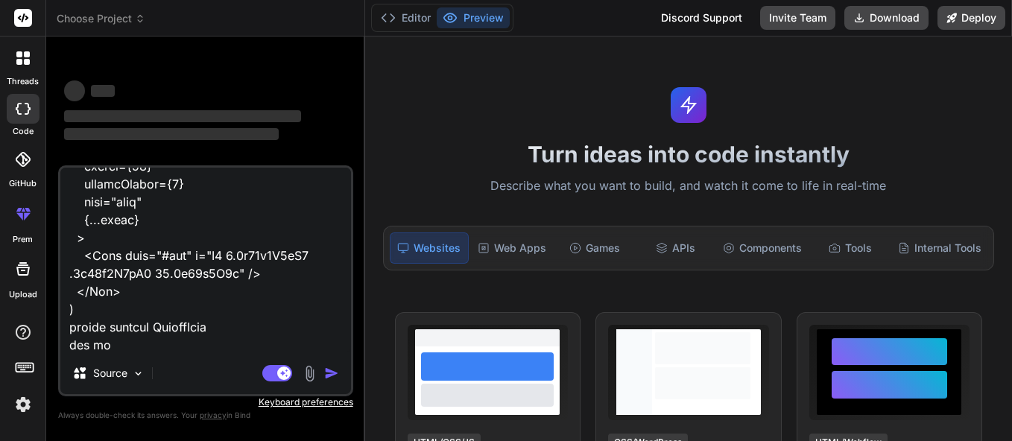
type textarea "import { View, Text, TouchableOpacity, Image, StyleSheet, SafeAreaView, } from …"
type textarea "x"
type textarea "import { View, Text, TouchableOpacity, Image, StyleSheet, SafeAreaView, } from …"
type textarea "x"
type textarea "import { View, Text, TouchableOpacity, Image, StyleSheet, SafeAreaView, } from …"
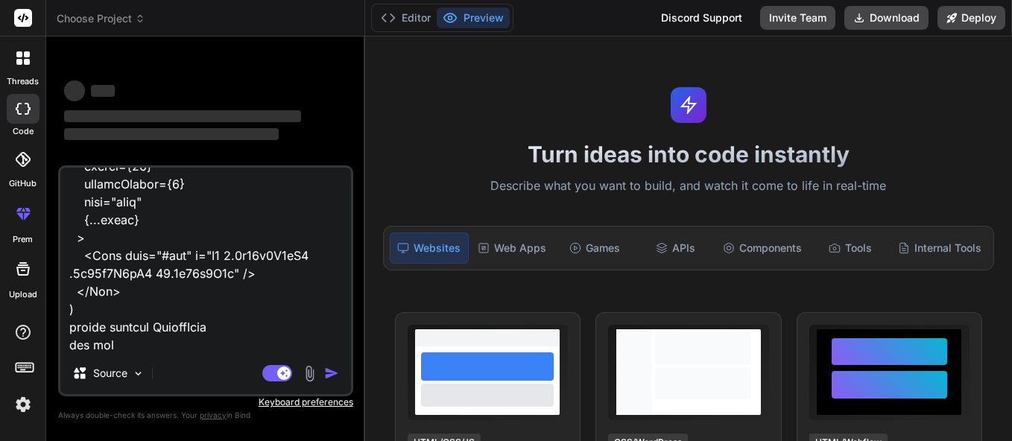
type textarea "x"
type textarea "import { View, Text, TouchableOpacity, Image, StyleSheet, SafeAreaView, } from …"
type textarea "x"
type textarea "import { View, Text, TouchableOpacity, Image, StyleSheet, SafeAreaView, } from …"
type textarea "x"
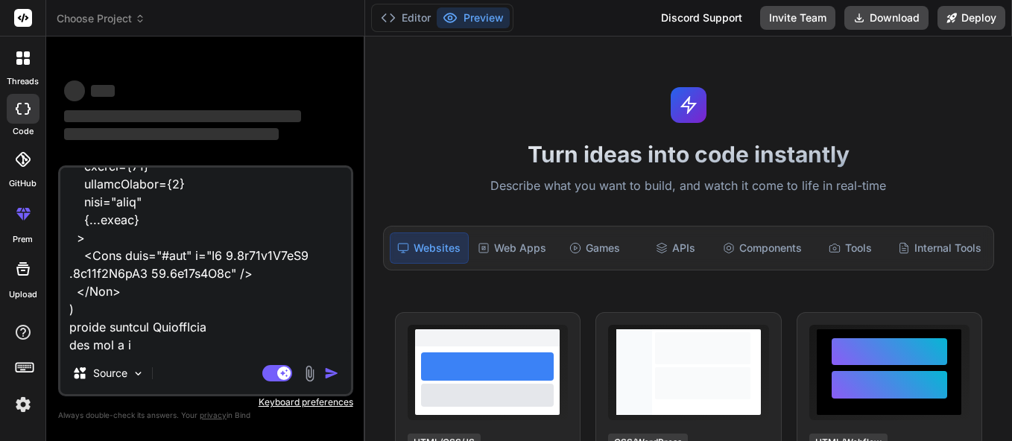
type textarea "import { View, Text, TouchableOpacity, Image, StyleSheet, SafeAreaView, } from …"
type textarea "x"
type textarea "import { View, Text, TouchableOpacity, Image, StyleSheet, SafeAreaView, } from …"
type textarea "x"
type textarea "import { View, Text, TouchableOpacity, Image, StyleSheet, SafeAreaView, } from …"
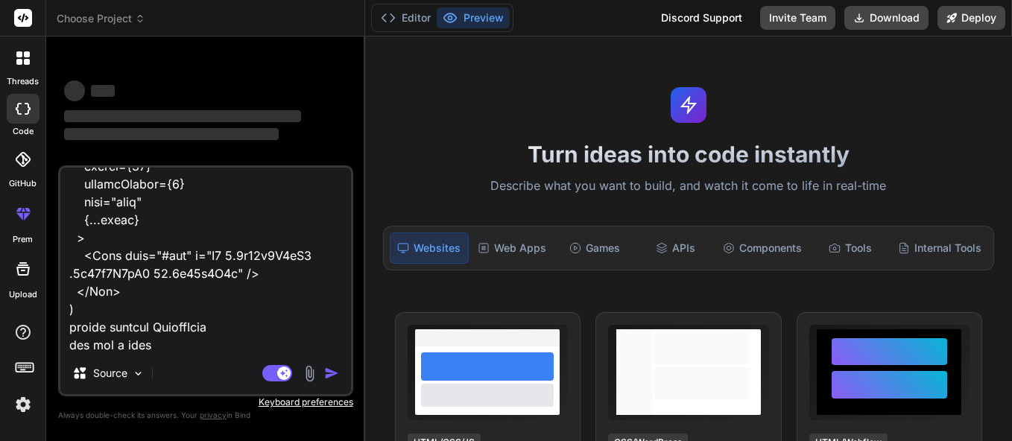
type textarea "x"
type textarea "import { View, Text, TouchableOpacity, Image, StyleSheet, SafeAreaView, } from …"
type textarea "x"
type textarea "import { View, Text, TouchableOpacity, Image, StyleSheet, SafeAreaView, } from …"
type textarea "x"
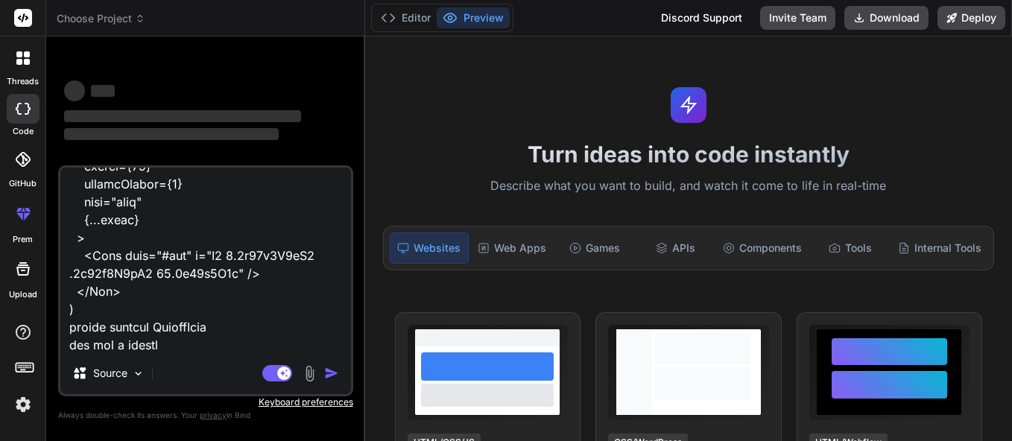
type textarea "import { View, Text, TouchableOpacity, Image, StyleSheet, SafeAreaView, } from …"
type textarea "x"
type textarea "import { View, Text, TouchableOpacity, Image, StyleSheet, SafeAreaView, } from …"
type textarea "x"
type textarea "import { View, Text, TouchableOpacity, Image, StyleSheet, SafeAreaView, } from …"
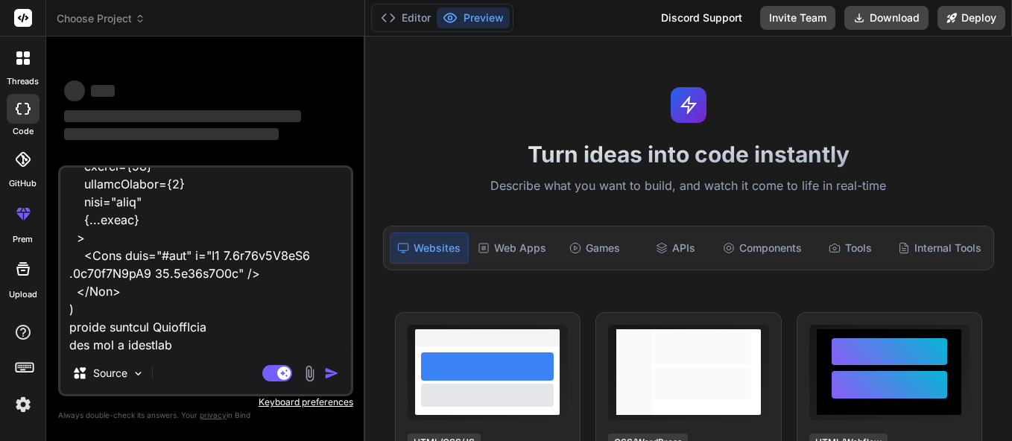
type textarea "x"
type textarea "import { View, Text, TouchableOpacity, Image, StyleSheet, SafeAreaView, } from …"
type textarea "x"
type textarea "import { View, Text, TouchableOpacity, Image, StyleSheet, SafeAreaView, } from …"
type textarea "x"
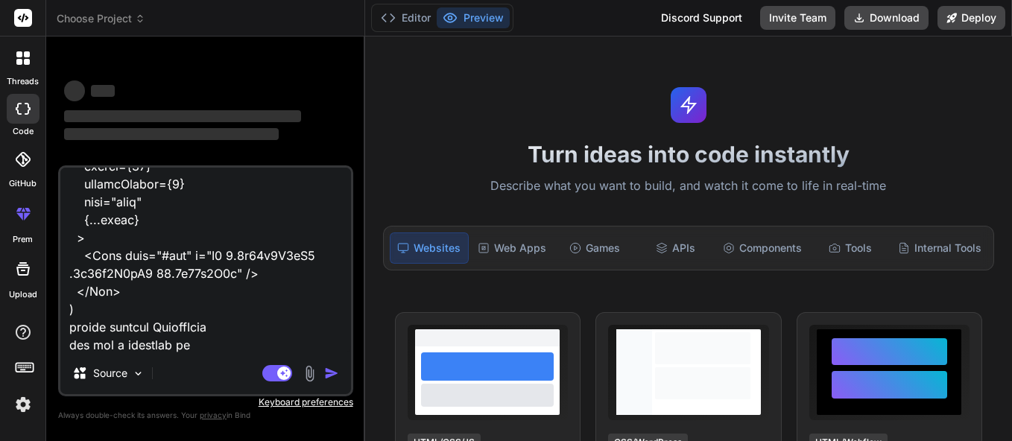
type textarea "import { View, Text, TouchableOpacity, Image, StyleSheet, SafeAreaView, } from …"
type textarea "x"
type textarea "import { View, Text, TouchableOpacity, Image, StyleSheet, SafeAreaView, } from …"
type textarea "x"
type textarea "import { View, Text, TouchableOpacity, Image, StyleSheet, SafeAreaView, } from …"
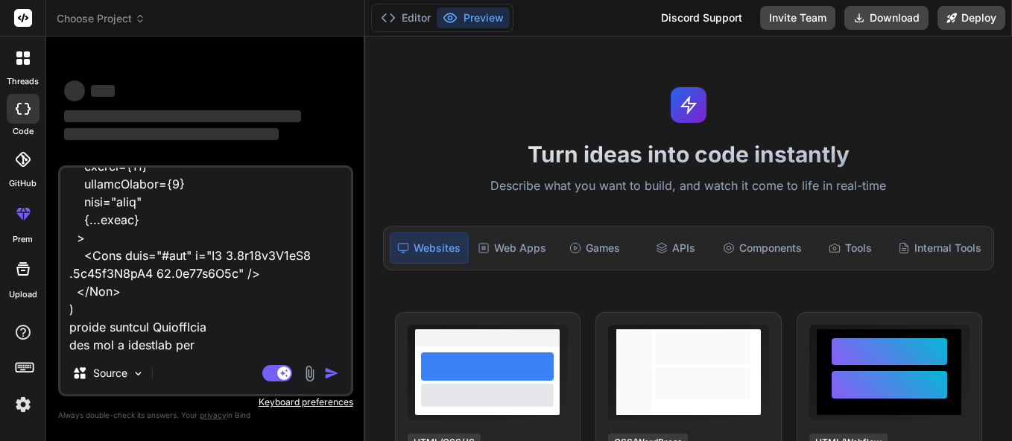
type textarea "x"
type textarea "import { View, Text, TouchableOpacity, Image, StyleSheet, SafeAreaView, } from …"
type textarea "x"
type textarea "import { View, Text, TouchableOpacity, Image, StyleSheet, SafeAreaView, } from …"
type textarea "x"
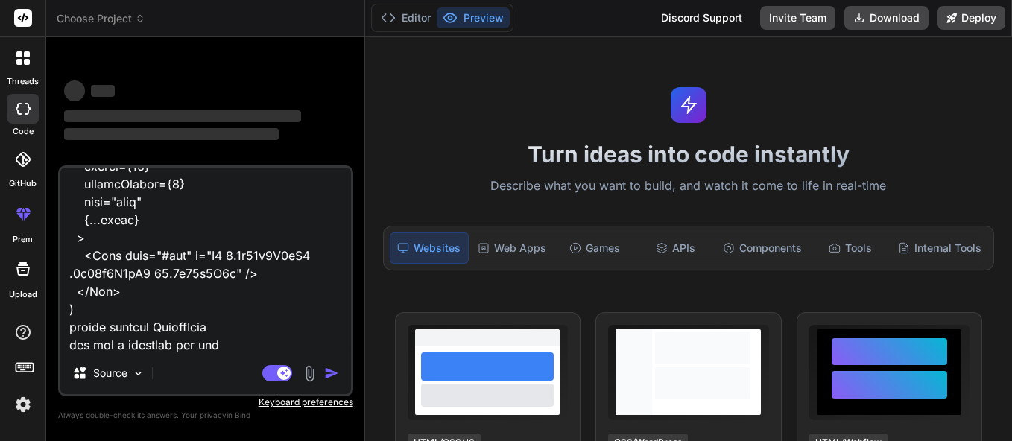
type textarea "import { View, Text, TouchableOpacity, Image, StyleSheet, SafeAreaView, } from …"
type textarea "x"
type textarea "import { View, Text, TouchableOpacity, Image, StyleSheet, SafeAreaView, } from …"
type textarea "x"
type textarea "import { View, Text, TouchableOpacity, Image, StyleSheet, SafeAreaView, } from …"
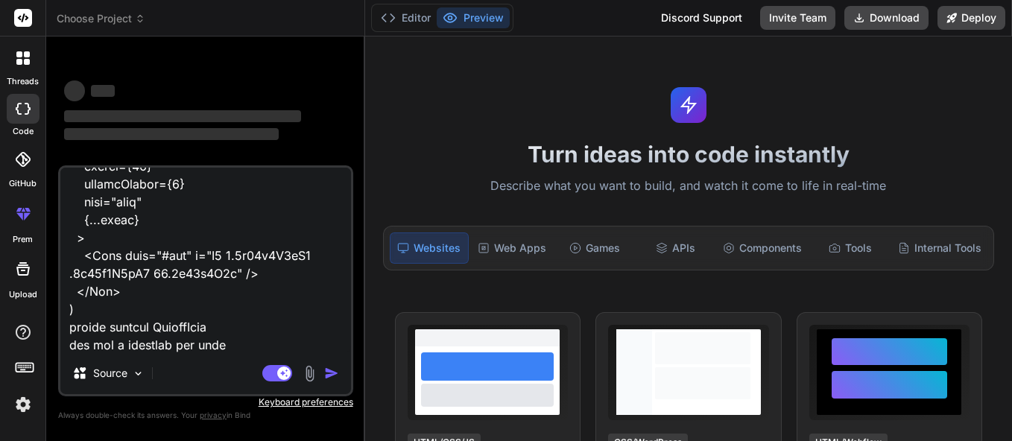
type textarea "x"
type textarea "import { View, Text, TouchableOpacity, Image, StyleSheet, SafeAreaView, } from …"
type textarea "x"
type textarea "import { View, Text, TouchableOpacity, Image, StyleSheet, SafeAreaView, } from …"
type textarea "x"
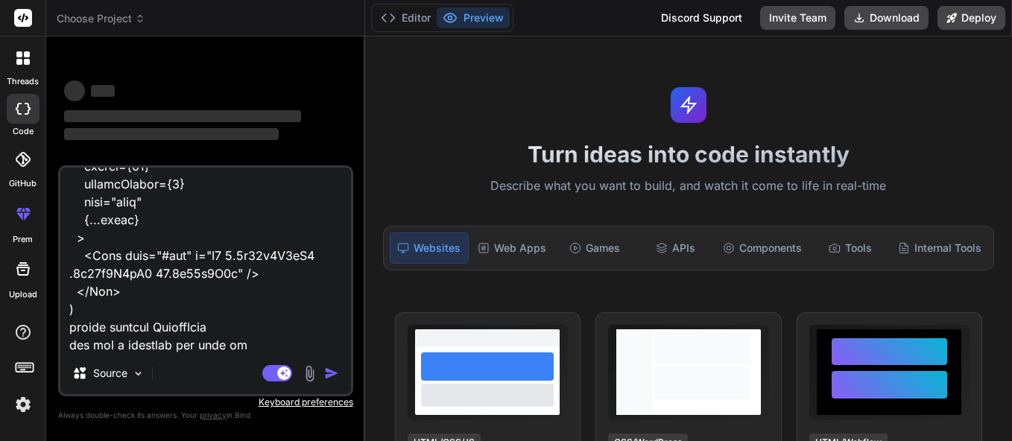
type textarea "import { View, Text, TouchableOpacity, Image, StyleSheet, SafeAreaView, } from …"
type textarea "x"
type textarea "import { View, Text, TouchableOpacity, Image, StyleSheet, SafeAreaView, } from …"
type textarea "x"
type textarea "import { View, Text, TouchableOpacity, Image, StyleSheet, SafeAreaView, } from …"
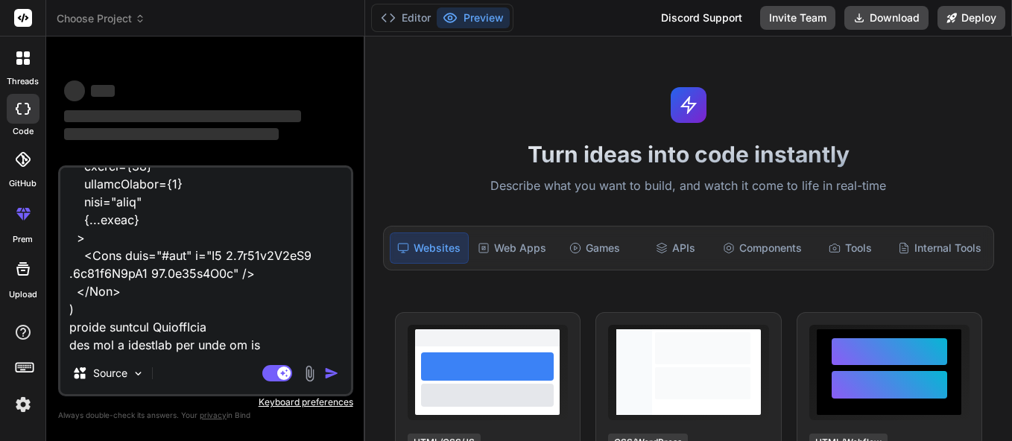
type textarea "x"
type textarea "import { View, Text, TouchableOpacity, Image, StyleSheet, SafeAreaView, } from …"
type textarea "x"
type textarea "import { View, Text, TouchableOpacity, Image, StyleSheet, SafeAreaView, } from …"
type textarea "x"
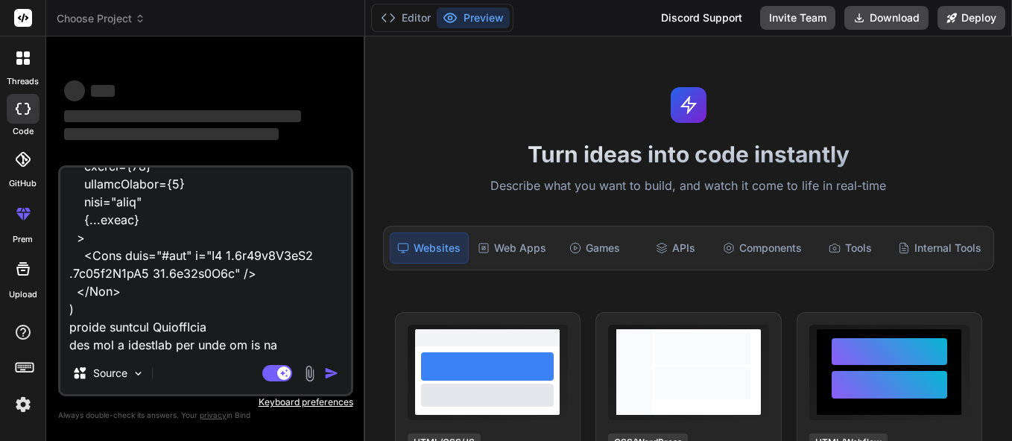
type textarea "import { View, Text, TouchableOpacity, Image, StyleSheet, SafeAreaView, } from …"
type textarea "x"
type textarea "import { View, Text, TouchableOpacity, Image, StyleSheet, SafeAreaView, } from …"
type textarea "x"
type textarea "import { View, Text, TouchableOpacity, Image, StyleSheet, SafeAreaView, } from …"
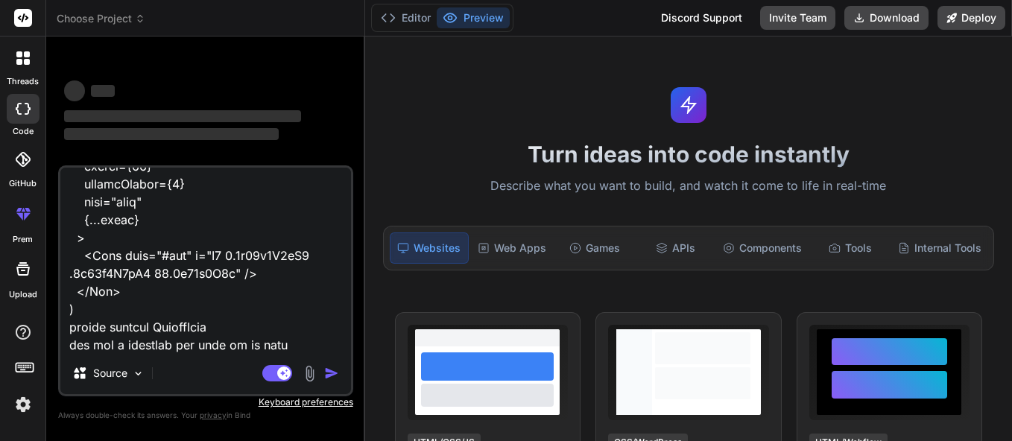
type textarea "x"
type textarea "import { View, Text, TouchableOpacity, Image, StyleSheet, SafeAreaView, } from …"
type textarea "x"
type textarea "import { View, Text, TouchableOpacity, Image, StyleSheet, SafeAreaView, } from …"
type textarea "x"
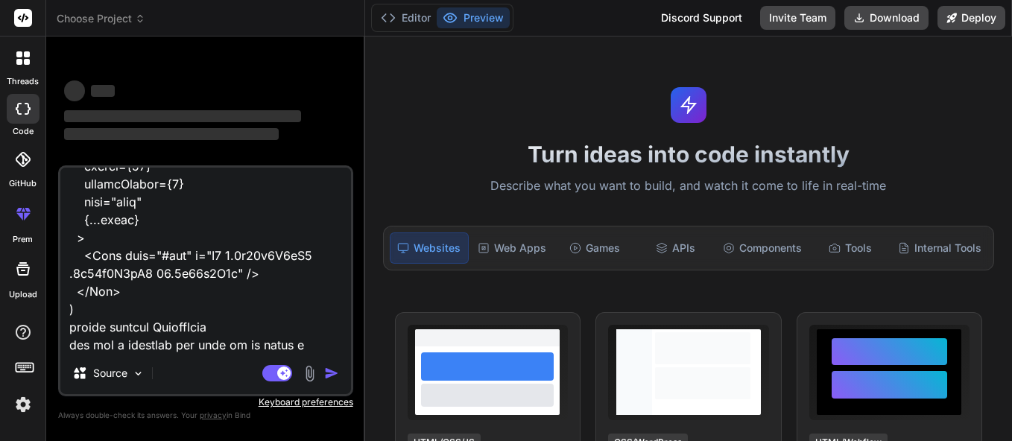
type textarea "import { View, Text, TouchableOpacity, Image, StyleSheet, SafeAreaView, } from …"
type textarea "x"
type textarea "import { View, Text, TouchableOpacity, Image, StyleSheet, SafeAreaView, } from …"
type textarea "x"
type textarea "import { View, Text, TouchableOpacity, Image, StyleSheet, SafeAreaView, } from …"
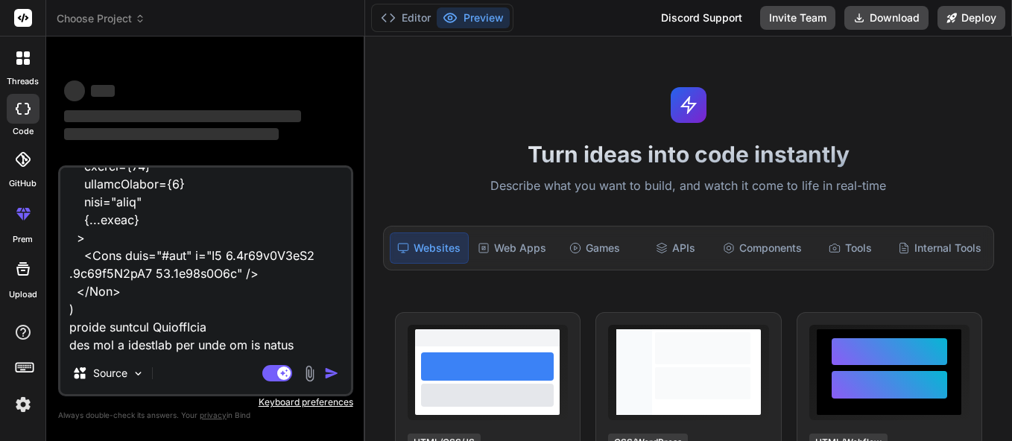
type textarea "x"
type textarea "import { View, Text, TouchableOpacity, Image, StyleSheet, SafeAreaView, } from …"
type textarea "x"
type textarea "import { View, Text, TouchableOpacity, Image, StyleSheet, SafeAreaView, } from …"
type textarea "x"
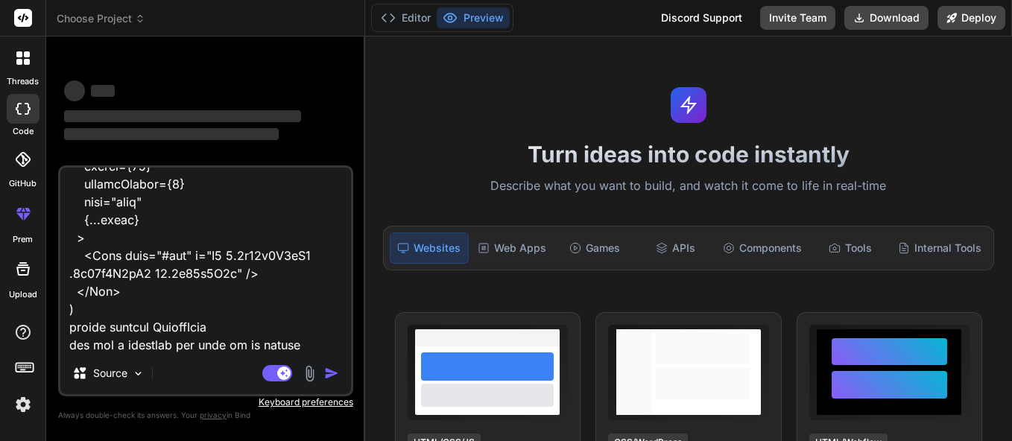
type textarea "import { View, Text, TouchableOpacity, Image, StyleSheet, SafeAreaView, } from …"
type textarea "x"
type textarea "import { View, Text, TouchableOpacity, Image, StyleSheet, SafeAreaView, } from …"
type textarea "x"
type textarea "import { View, Text, TouchableOpacity, Image, StyleSheet, SafeAreaView, } from …"
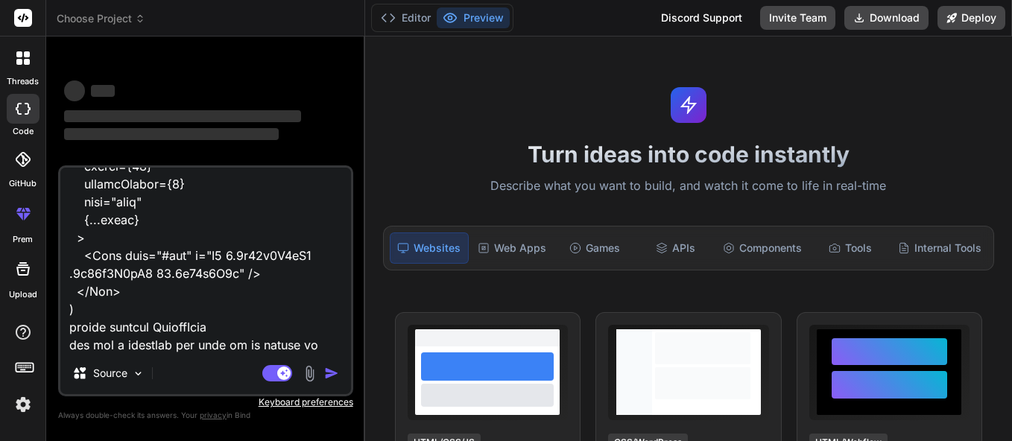
type textarea "x"
type textarea "import { View, Text, TouchableOpacity, Image, StyleSheet, SafeAreaView, } from …"
type textarea "x"
type textarea "import { View, Text, TouchableOpacity, Image, StyleSheet, SafeAreaView, } from …"
type textarea "x"
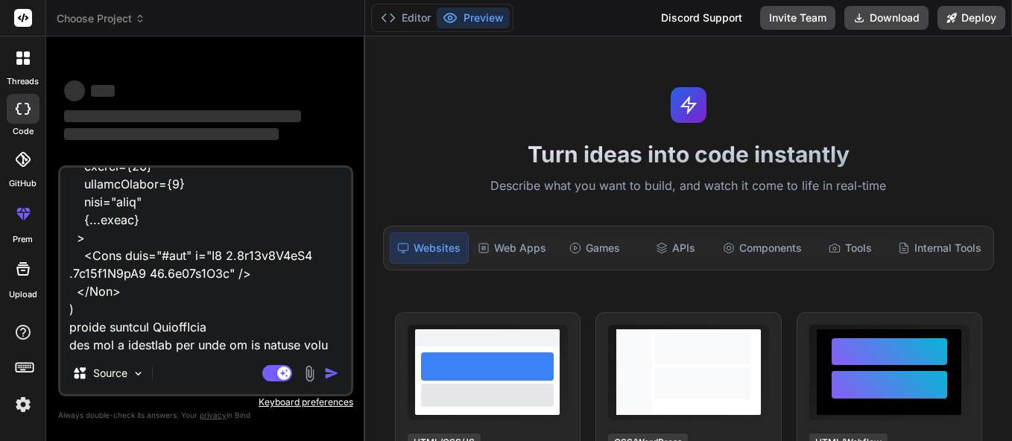
type textarea "import { View, Text, TouchableOpacity, Image, StyleSheet, SafeAreaView, } from …"
type textarea "x"
type textarea "import { View, Text, TouchableOpacity, Image, StyleSheet, SafeAreaView, } from …"
type textarea "x"
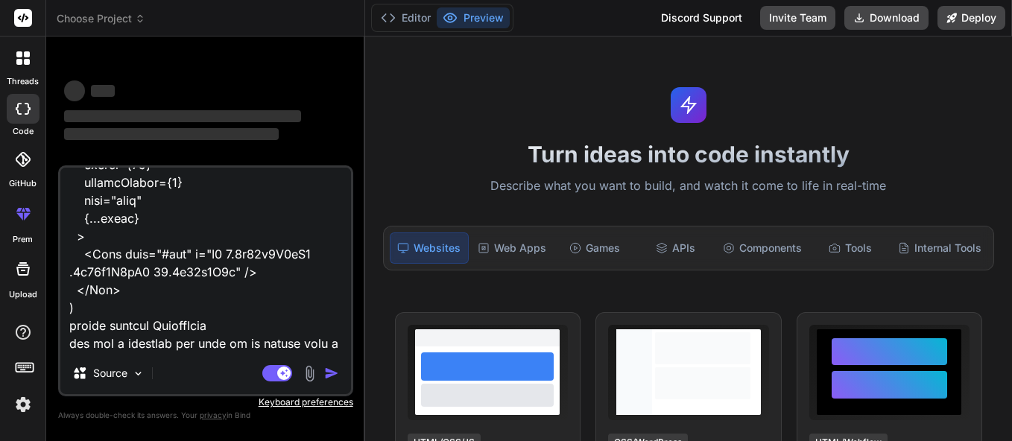
type textarea "import { View, Text, TouchableOpacity, Image, StyleSheet, SafeAreaView, } from …"
type textarea "x"
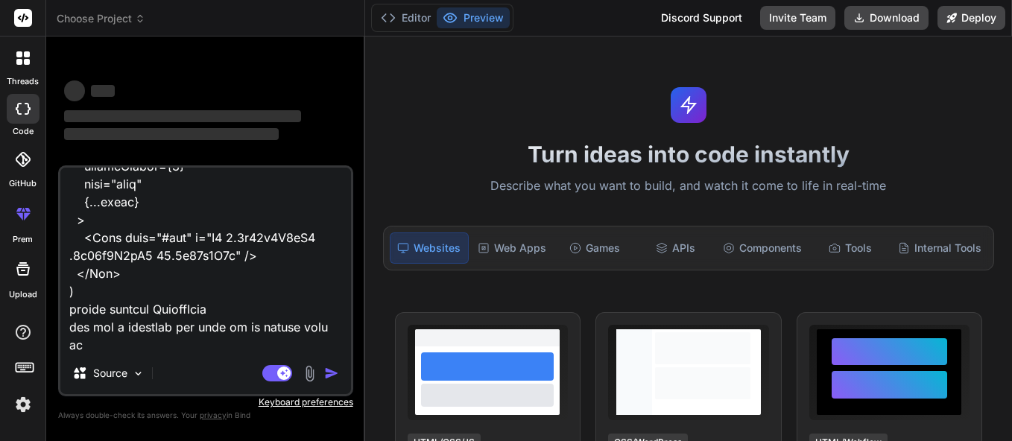
type textarea "import { View, Text, TouchableOpacity, Image, StyleSheet, SafeAreaView, } from …"
type textarea "x"
type textarea "import { View, Text, TouchableOpacity, Image, StyleSheet, SafeAreaView, } from …"
type textarea "x"
type textarea "import { View, Text, TouchableOpacity, Image, StyleSheet, SafeAreaView, } from …"
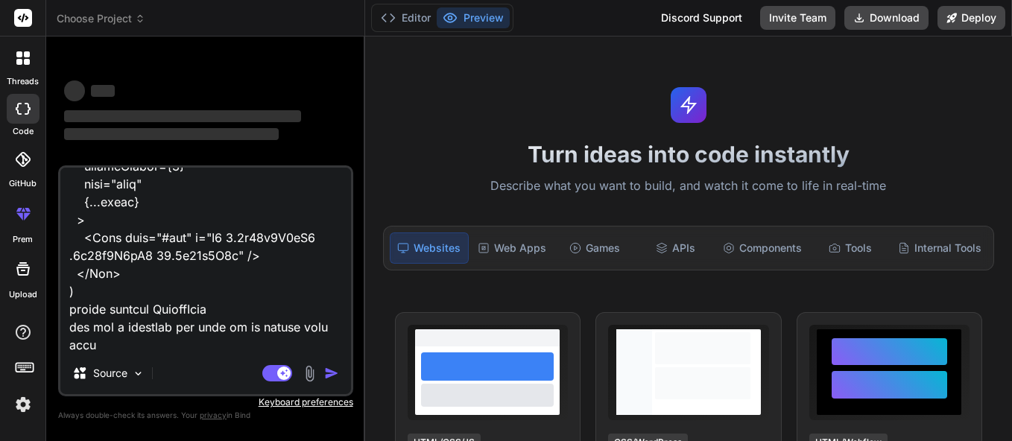
type textarea "x"
type textarea "import { View, Text, TouchableOpacity, Image, StyleSheet, SafeAreaView, } from …"
type textarea "x"
type textarea "import { View, Text, TouchableOpacity, Image, StyleSheet, SafeAreaView, } from …"
type textarea "x"
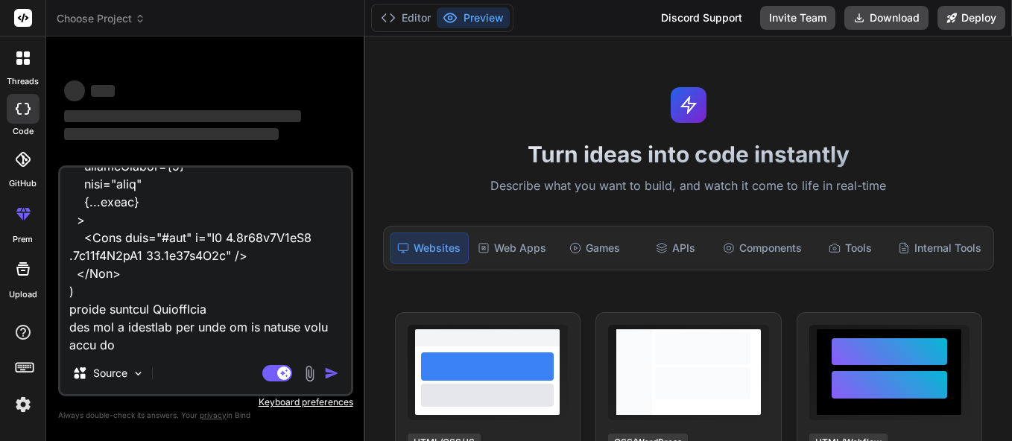
type textarea "import { View, Text, TouchableOpacity, Image, StyleSheet, SafeAreaView, } from …"
type textarea "x"
type textarea "import { View, Text, TouchableOpacity, Image, StyleSheet, SafeAreaView, } from …"
type textarea "x"
type textarea "import { View, Text, TouchableOpacity, Image, StyleSheet, SafeAreaView, } from …"
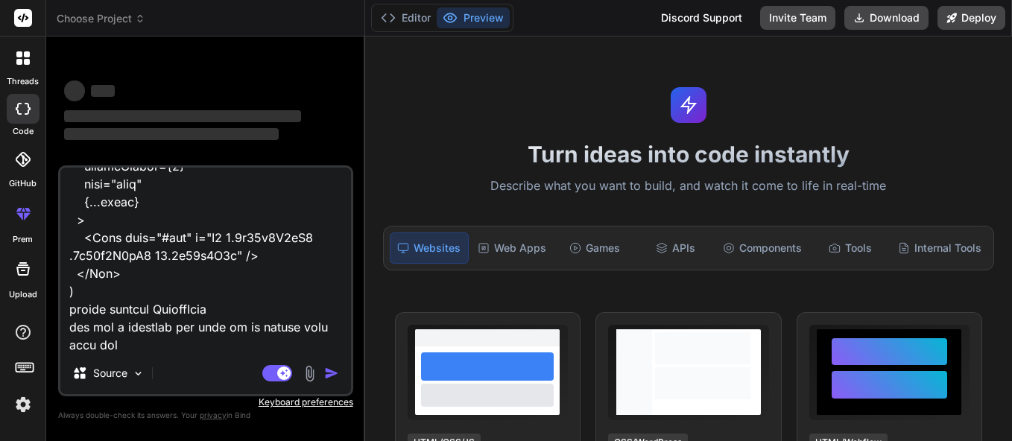
type textarea "x"
type textarea "import { View, Text, TouchableOpacity, Image, StyleSheet, SafeAreaView, } from …"
type textarea "x"
type textarea "import { View, Text, TouchableOpacity, Image, StyleSheet, SafeAreaView, } from …"
type textarea "x"
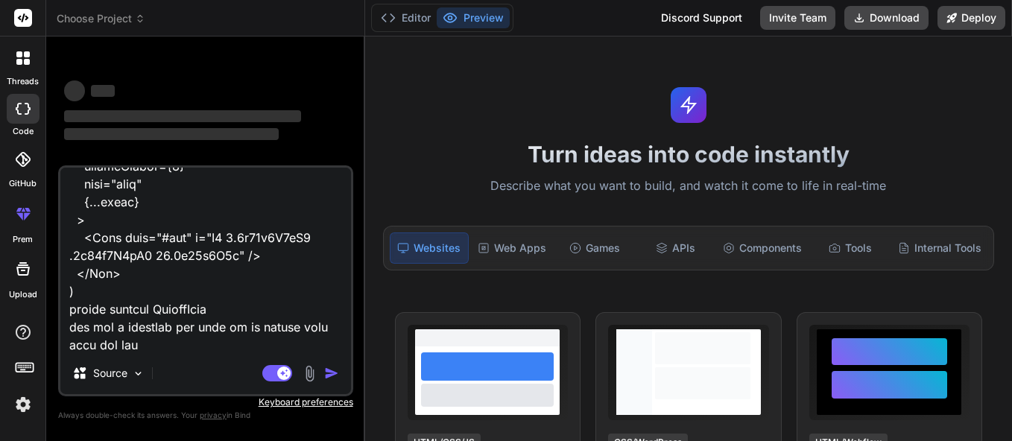
type textarea "import { View, Text, TouchableOpacity, Image, StyleSheet, SafeAreaView, } from …"
type textarea "x"
type textarea "import { View, Text, TouchableOpacity, Image, StyleSheet, SafeAreaView, } from …"
type textarea "x"
type textarea "import { View, Text, TouchableOpacity, Image, StyleSheet, SafeAreaView, } from …"
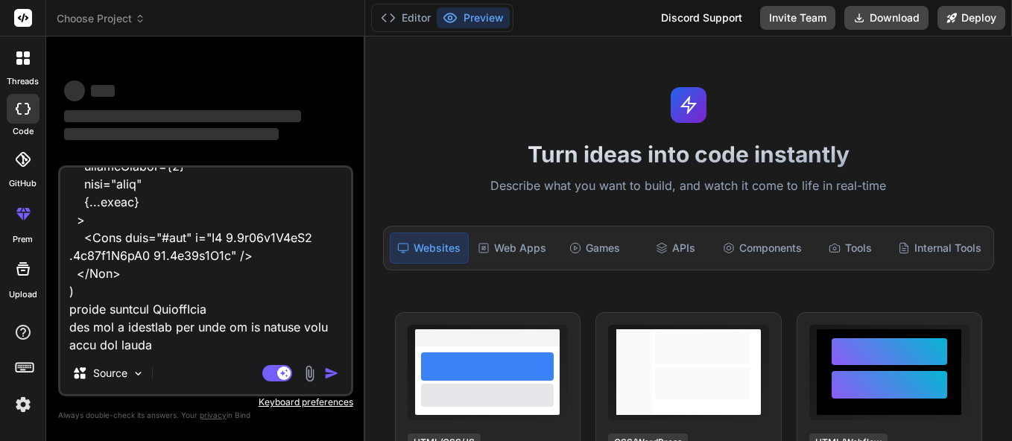
type textarea "x"
type textarea "import { View, Text, TouchableOpacity, Image, StyleSheet, SafeAreaView, } from …"
type textarea "x"
type textarea "import { View, Text, TouchableOpacity, Image, StyleSheet, SafeAreaView, } from …"
type textarea "x"
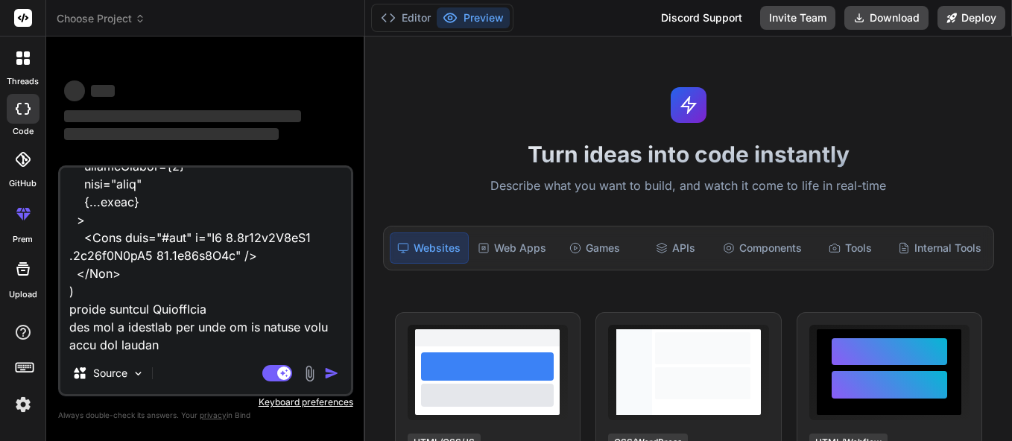
type textarea "import { View, Text, TouchableOpacity, Image, StyleSheet, SafeAreaView, } from …"
type textarea "x"
type textarea "import { View, Text, TouchableOpacity, Image, StyleSheet, SafeAreaView, } from …"
type textarea "x"
type textarea "import { View, Text, TouchableOpacity, Image, StyleSheet, SafeAreaView, } from …"
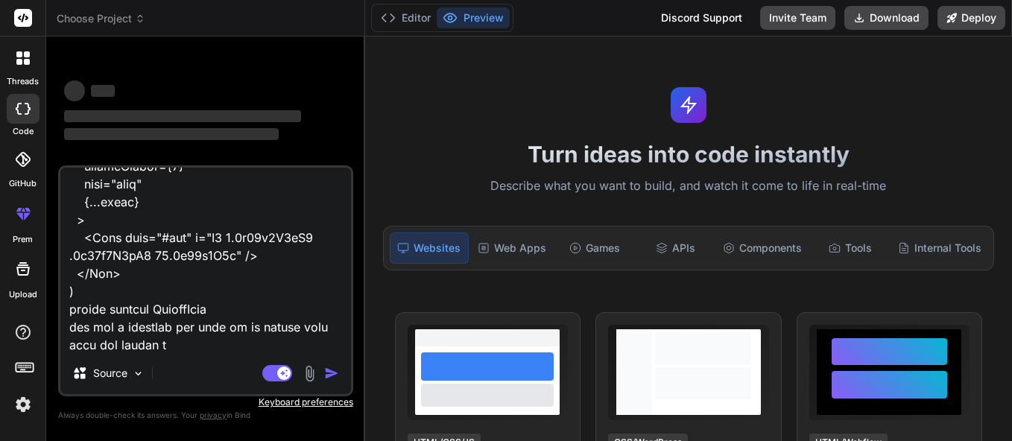
type textarea "x"
type textarea "import { View, Text, TouchableOpacity, Image, StyleSheet, SafeAreaView, } from …"
type textarea "x"
type textarea "import { View, Text, TouchableOpacity, Image, StyleSheet, SafeAreaView, } from …"
type textarea "x"
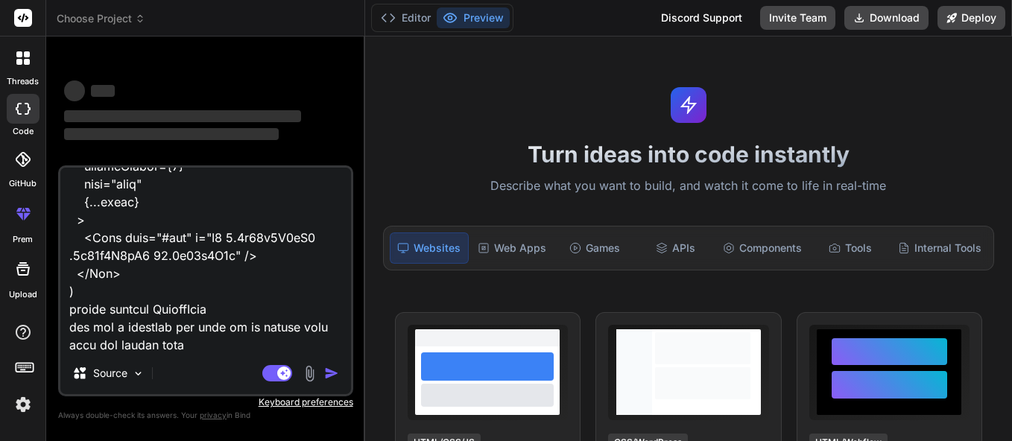
type textarea "import { View, Text, TouchableOpacity, Image, StyleSheet, SafeAreaView, } from …"
type textarea "x"
type textarea "import { View, Text, TouchableOpacity, Image, StyleSheet, SafeAreaView, } from …"
type textarea "x"
type textarea "import { View, Text, TouchableOpacity, Image, StyleSheet, SafeAreaView, } from …"
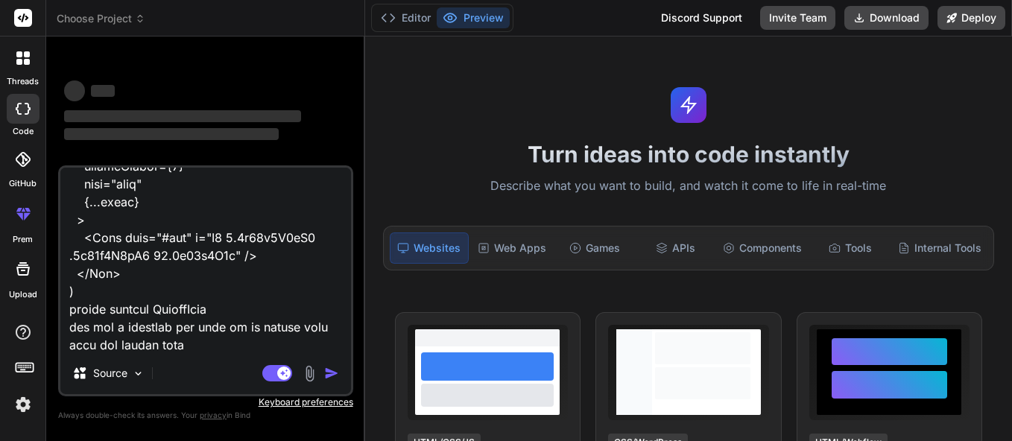
type textarea "x"
type textarea "import { View, Text, TouchableOpacity, Image, StyleSheet, SafeAreaView, } from …"
type textarea "x"
type textarea "import { View, Text, TouchableOpacity, Image, StyleSheet, SafeAreaView, } from …"
type textarea "x"
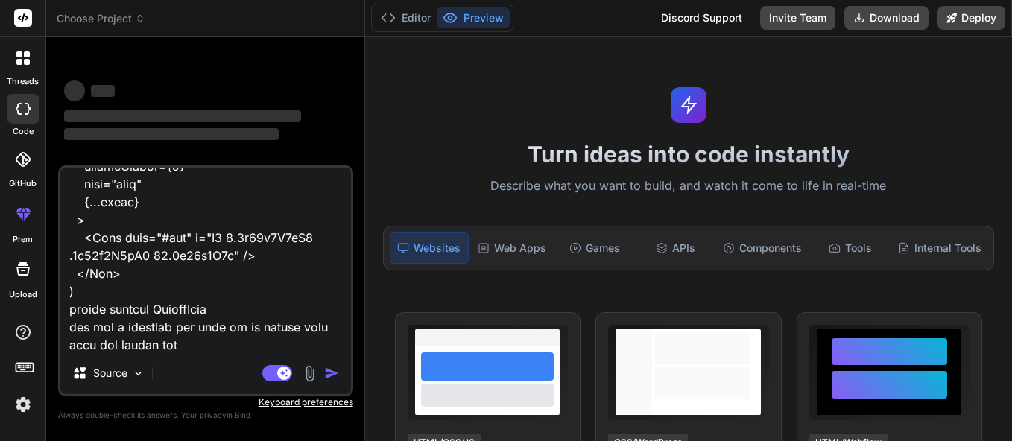
type textarea "import { View, Text, TouchableOpacity, Image, StyleSheet, SafeAreaView, } from …"
type textarea "x"
type textarea "import { View, Text, TouchableOpacity, Image, StyleSheet, SafeAreaView, } from …"
type textarea "x"
type textarea "import { View, Text, TouchableOpacity, Image, StyleSheet, SafeAreaView, } from …"
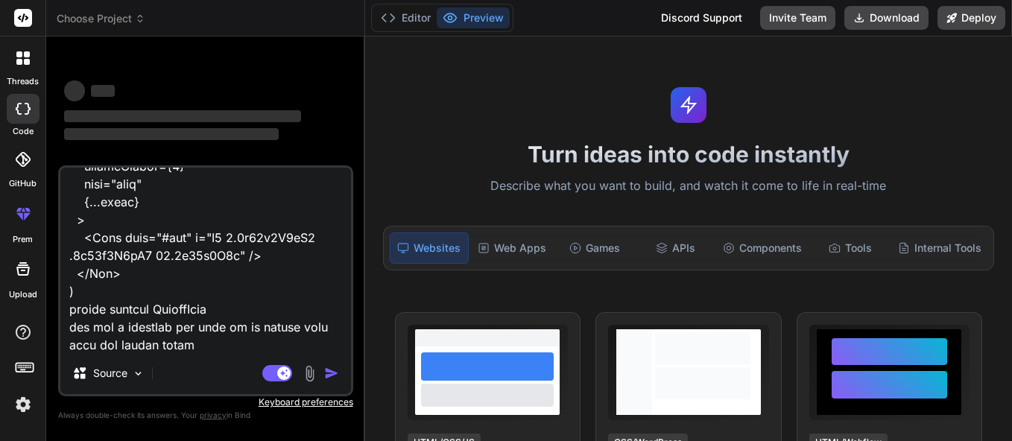
type textarea "x"
type textarea "import { View, Text, TouchableOpacity, Image, StyleSheet, SafeAreaView, } from …"
type textarea "x"
type textarea "import { View, Text, TouchableOpacity, Image, StyleSheet, SafeAreaView, } from …"
type textarea "x"
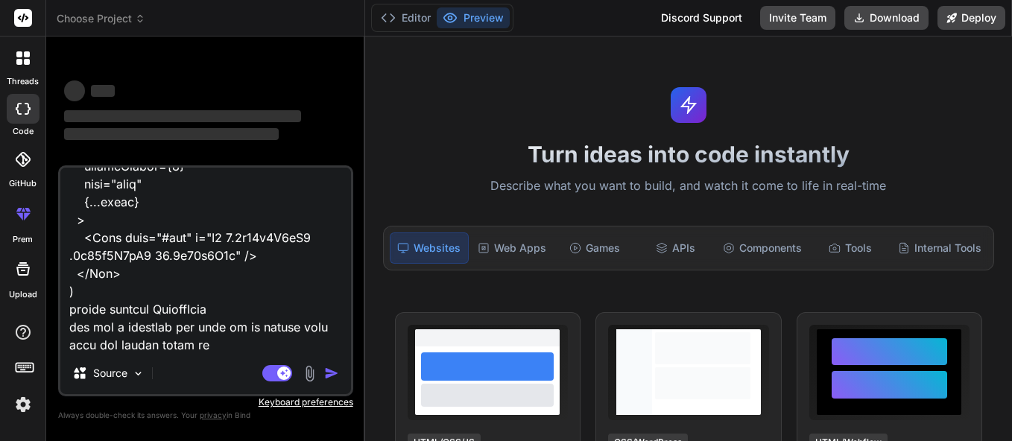
type textarea "import { View, Text, TouchableOpacity, Image, StyleSheet, SafeAreaView, } from …"
type textarea "x"
type textarea "import { View, Text, TouchableOpacity, Image, StyleSheet, SafeAreaView, } from …"
type textarea "x"
type textarea "import { View, Text, TouchableOpacity, Image, StyleSheet, SafeAreaView, } from …"
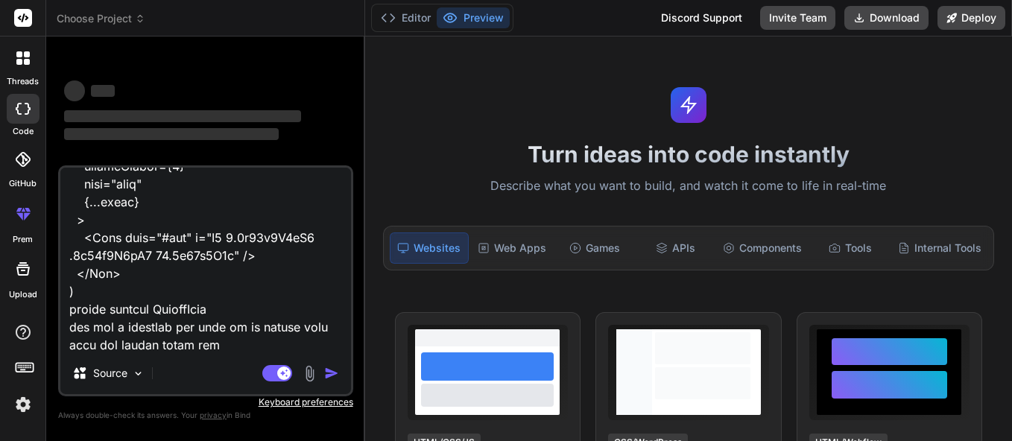
type textarea "x"
type textarea "import { View, Text, TouchableOpacity, Image, StyleSheet, SafeAreaView, } from …"
type textarea "x"
type textarea "import { View, Text, TouchableOpacity, Image, StyleSheet, SafeAreaView, } from …"
type textarea "x"
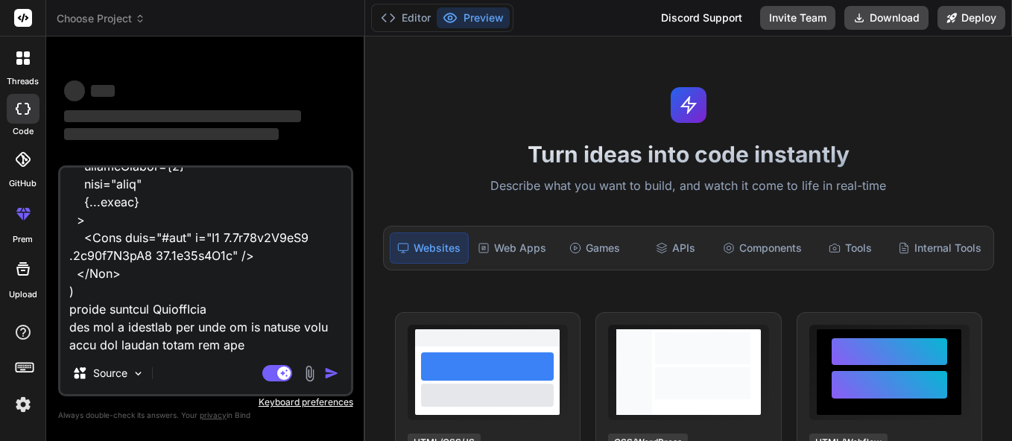
type textarea "import { View, Text, TouchableOpacity, Image, StyleSheet, SafeAreaView, } from …"
type textarea "x"
type textarea "import { View, Text, TouchableOpacity, Image, StyleSheet, SafeAreaView, } from …"
type textarea "x"
type textarea "import { View, Text, TouchableOpacity, Image, StyleSheet, SafeAreaView, } from …"
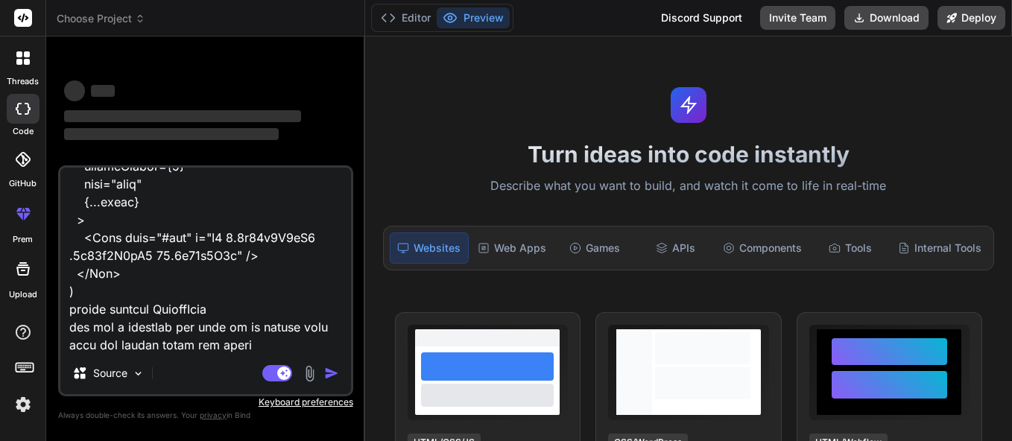
type textarea "x"
type textarea "import { View, Text, TouchableOpacity, Image, StyleSheet, SafeAreaView, } from …"
type textarea "x"
type textarea "import { View, Text, TouchableOpacity, Image, StyleSheet, SafeAreaView, } from …"
type textarea "x"
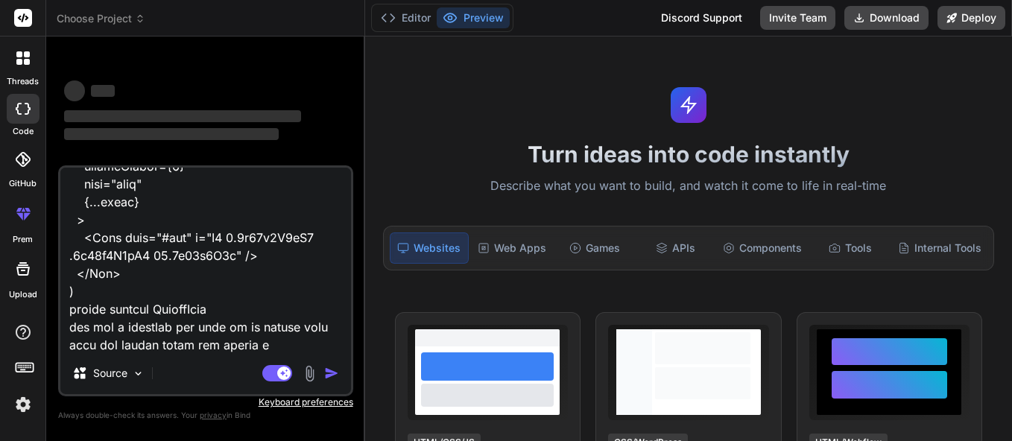
type textarea "import { View, Text, TouchableOpacity, Image, StyleSheet, SafeAreaView, } from …"
type textarea "x"
type textarea "import { View, Text, TouchableOpacity, Image, StyleSheet, SafeAreaView, } from …"
type textarea "x"
type textarea "import { View, Text, TouchableOpacity, Image, StyleSheet, SafeAreaView, } from …"
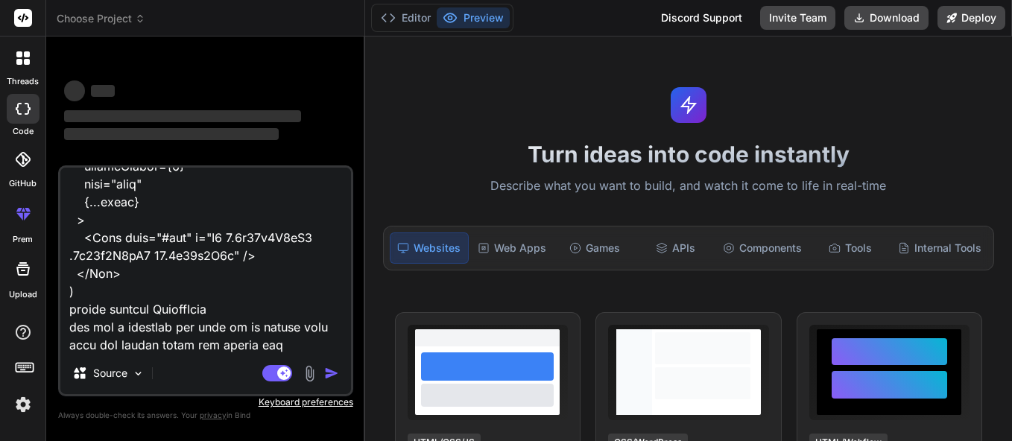
type textarea "x"
type textarea "import { View, Text, TouchableOpacity, Image, StyleSheet, SafeAreaView, } from …"
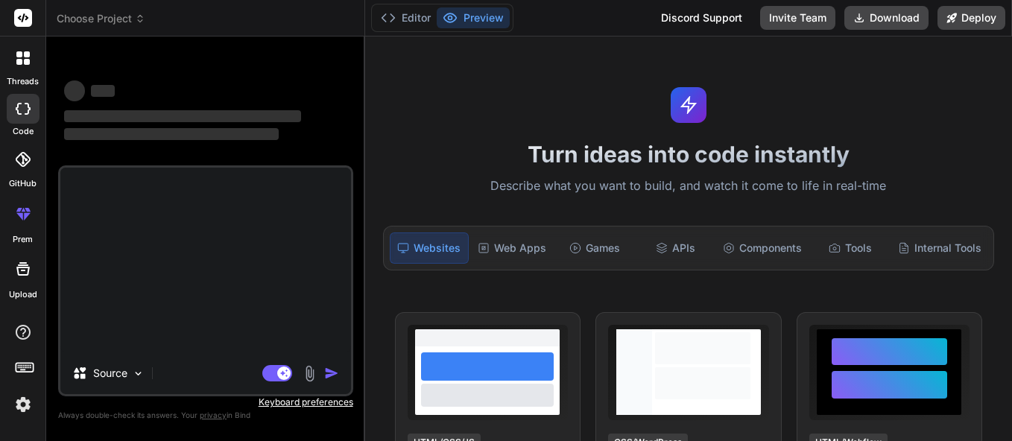
scroll to position [0, 0]
